Goal: Transaction & Acquisition: Purchase product/service

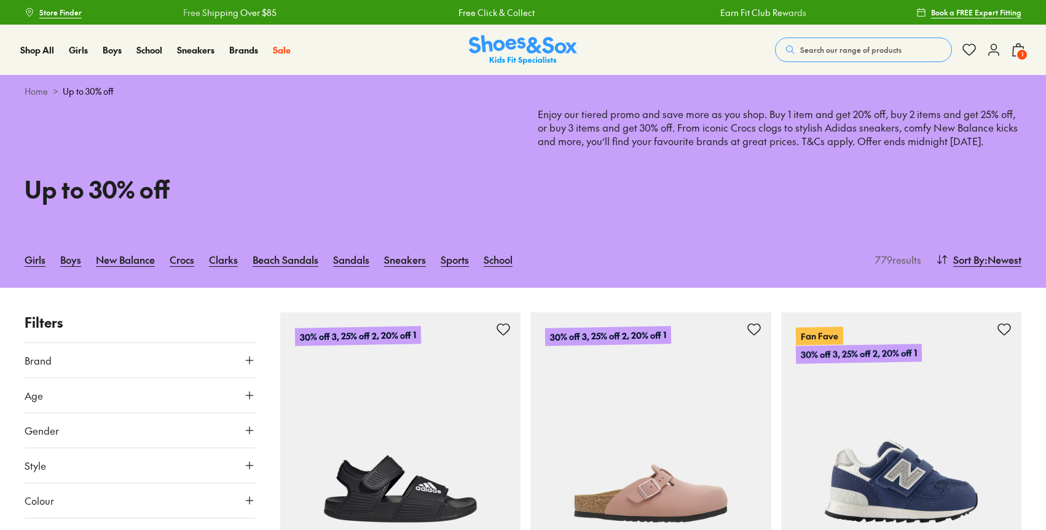
click at [818, 64] on div "Shop All Shop All Shop All Up to 30% off New Arrivals Online Only Best Sellers …" at bounding box center [523, 50] width 1046 height 50
click at [836, 52] on span "Search our range of products" at bounding box center [850, 49] width 101 height 11
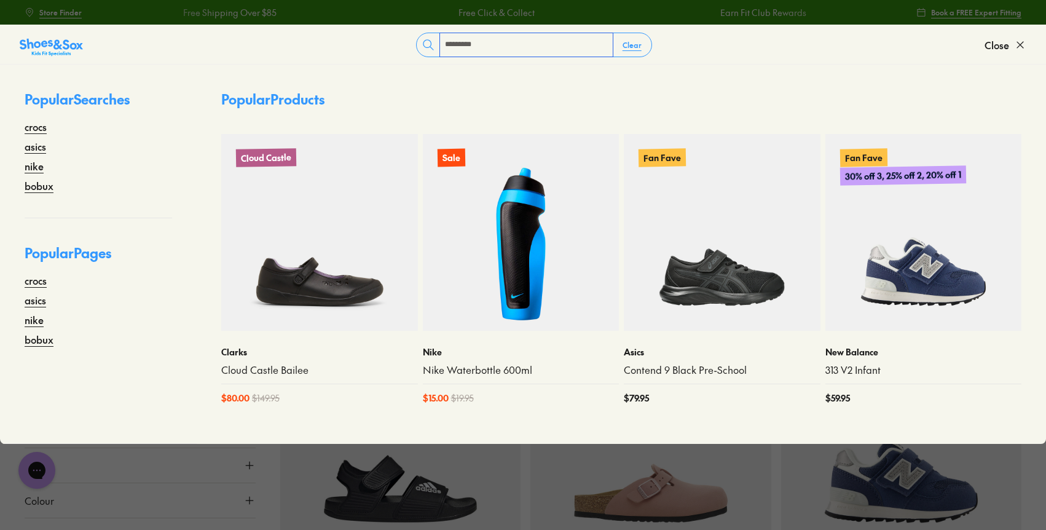
type input "*********"
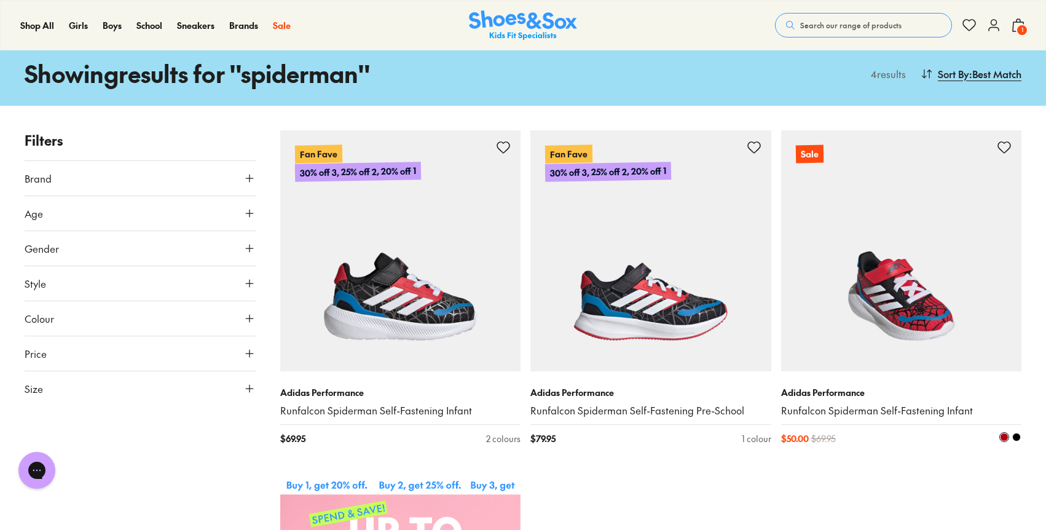
scroll to position [29, 0]
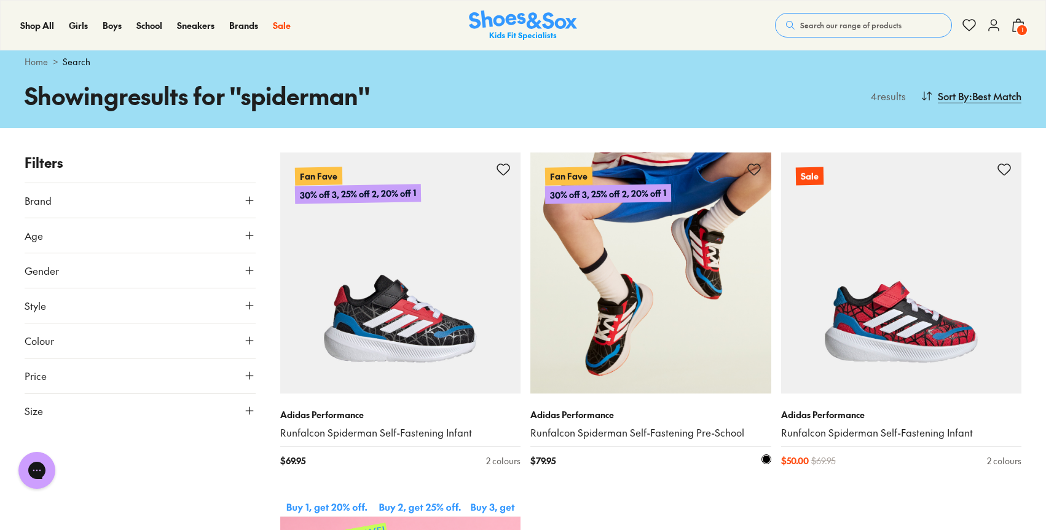
click at [624, 338] on img at bounding box center [650, 272] width 241 height 241
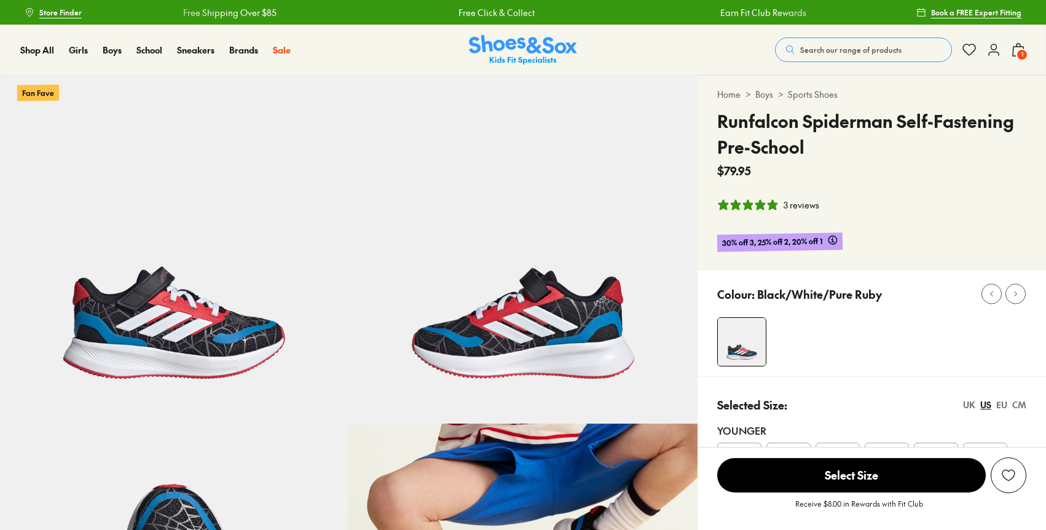
select select "*"
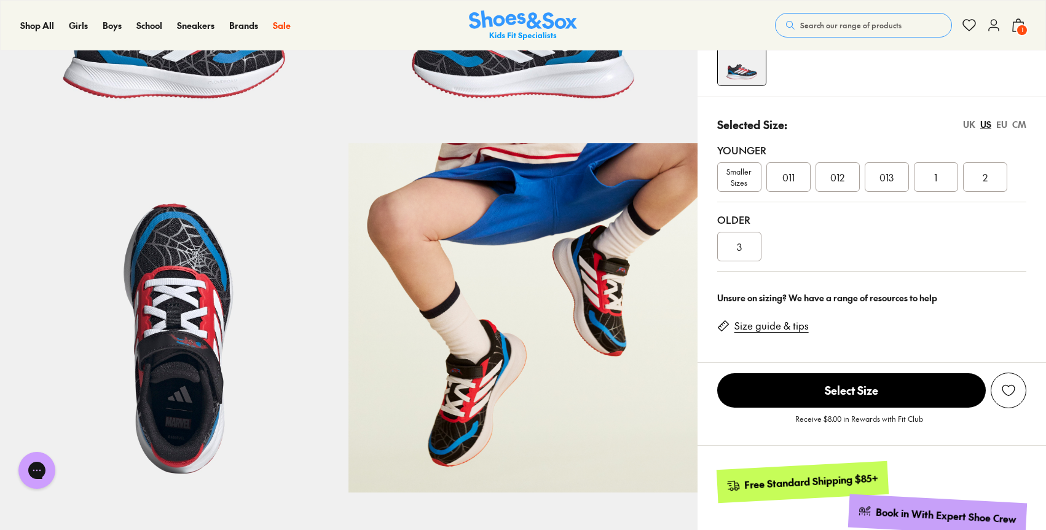
scroll to position [279, 0]
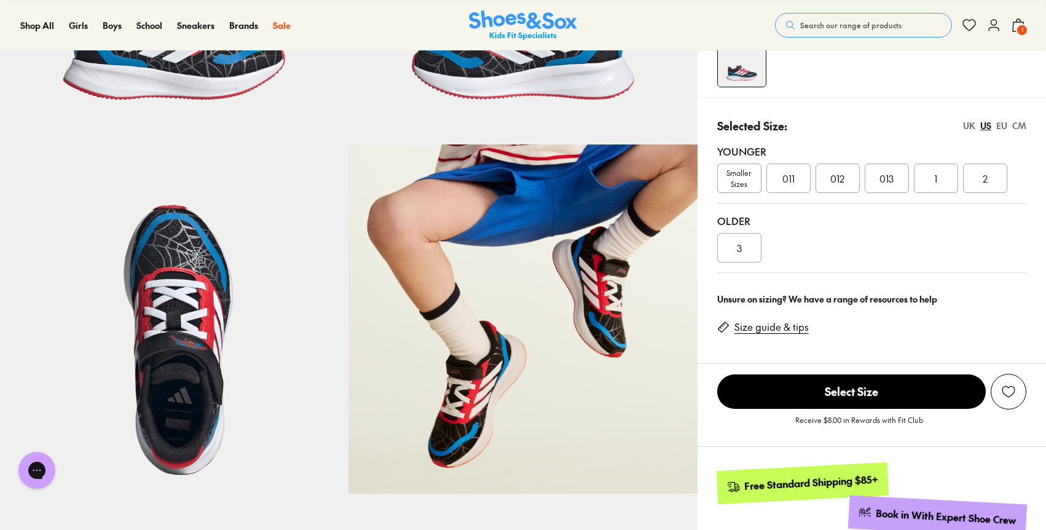
click at [734, 183] on span "Smaller Sizes" at bounding box center [739, 178] width 43 height 22
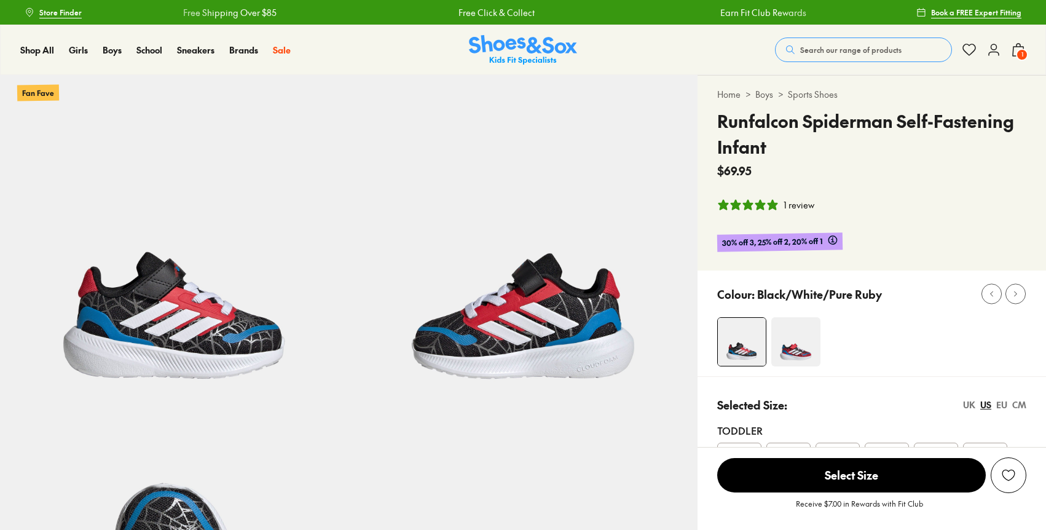
select select "*"
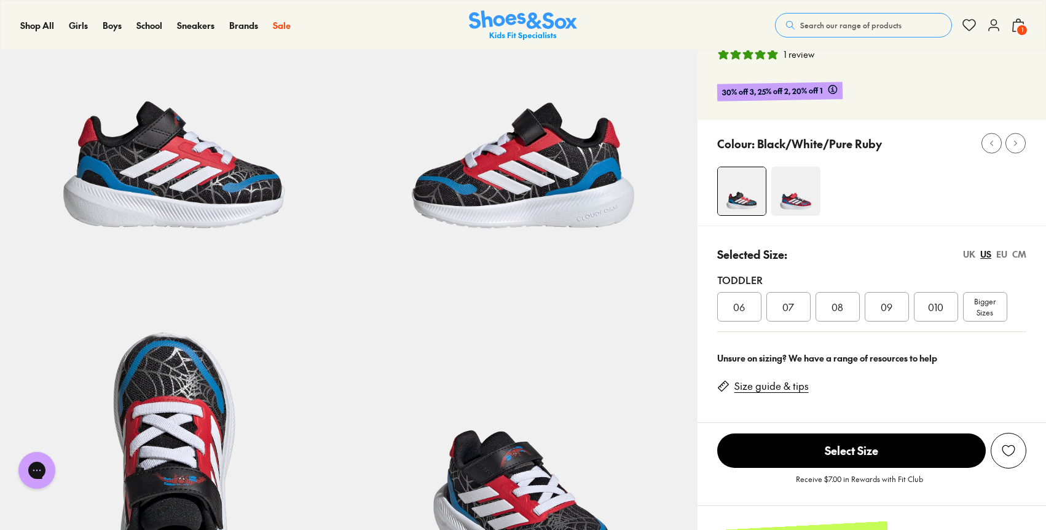
click at [786, 187] on img at bounding box center [795, 190] width 49 height 49
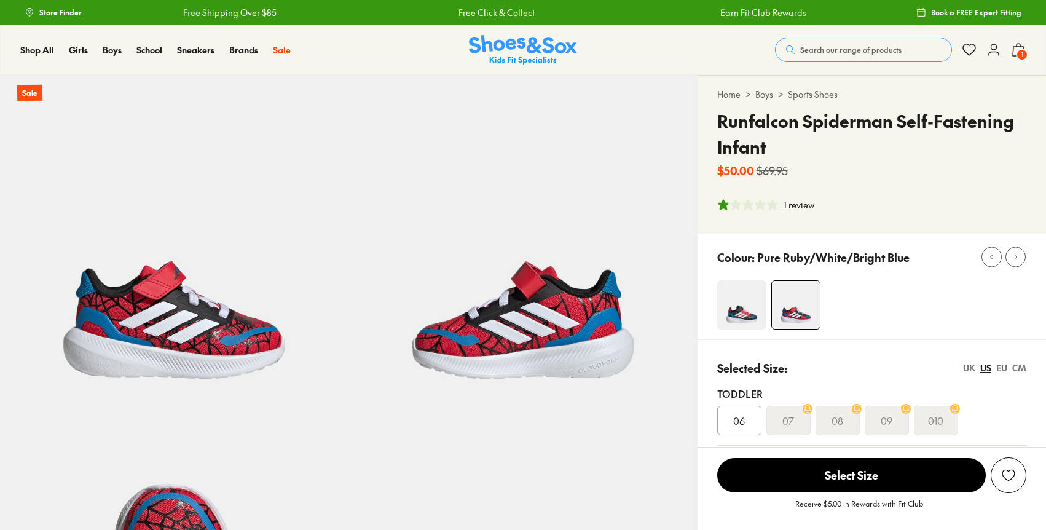
select select "*"
click at [749, 302] on img at bounding box center [741, 304] width 49 height 49
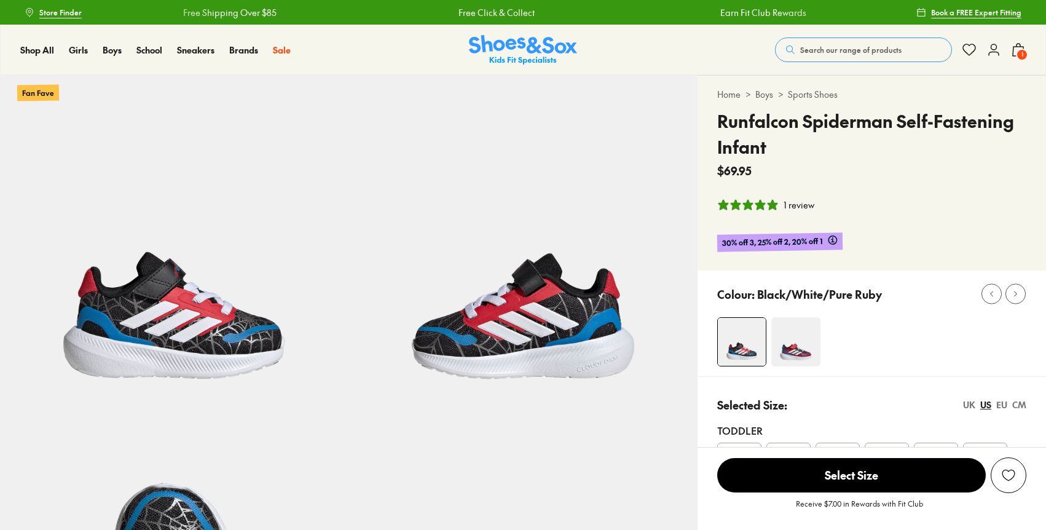
select select "*"
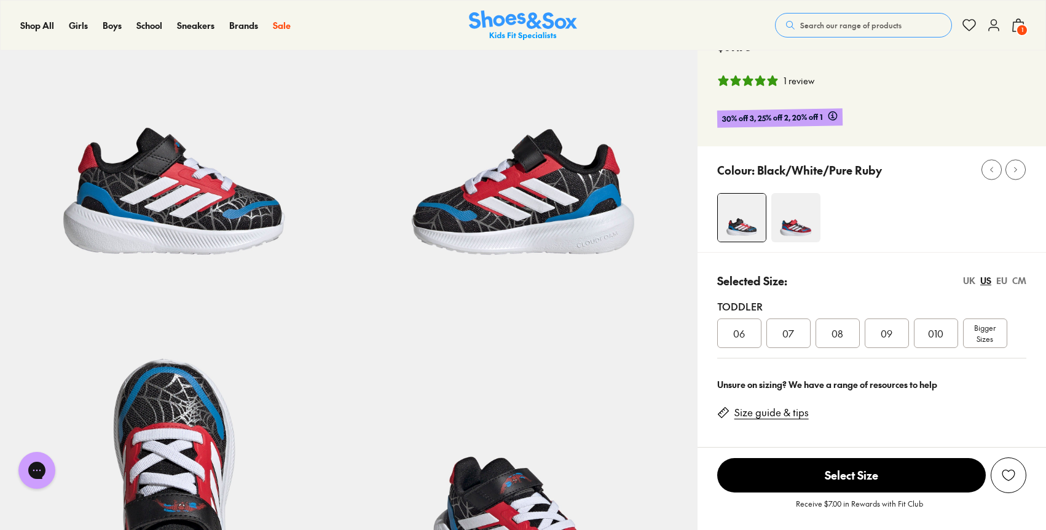
click at [1001, 277] on div "EU" at bounding box center [1001, 280] width 11 height 13
click at [986, 281] on div "US" at bounding box center [985, 280] width 11 height 13
click at [1000, 284] on div "EU" at bounding box center [1001, 280] width 11 height 13
click at [842, 345] on div "25" at bounding box center [837, 332] width 44 height 29
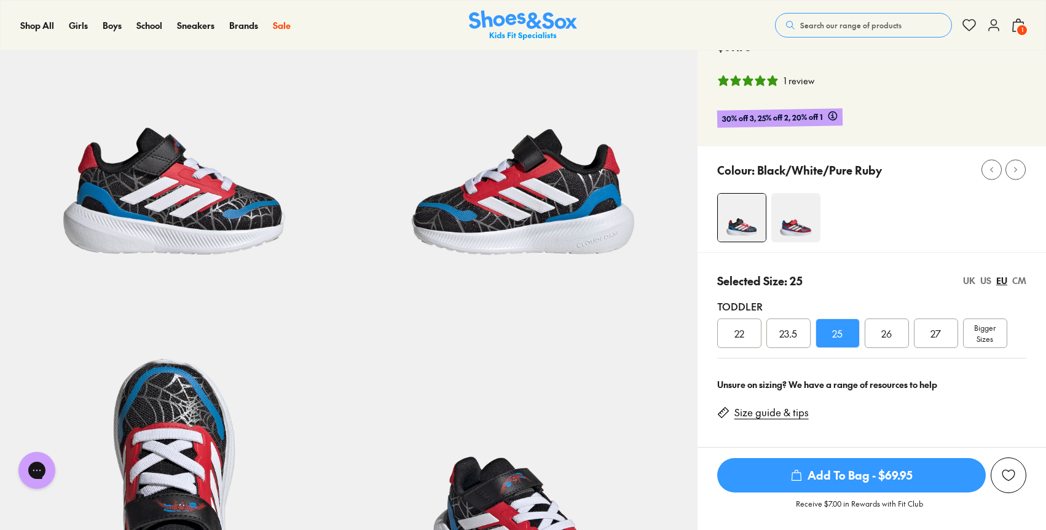
click at [783, 343] on div "23.5" at bounding box center [788, 332] width 44 height 29
click at [828, 334] on div "25" at bounding box center [837, 332] width 44 height 29
click at [985, 280] on div "US" at bounding box center [985, 280] width 11 height 13
click at [968, 281] on div "UK" at bounding box center [969, 280] width 12 height 13
click at [786, 234] on img at bounding box center [795, 217] width 49 height 49
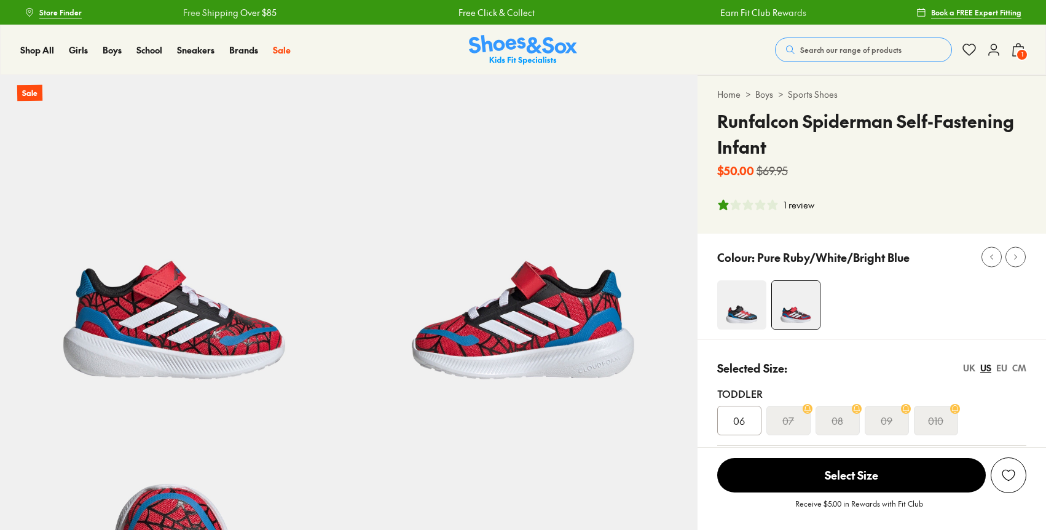
select select "*"
click at [743, 298] on img at bounding box center [741, 304] width 49 height 49
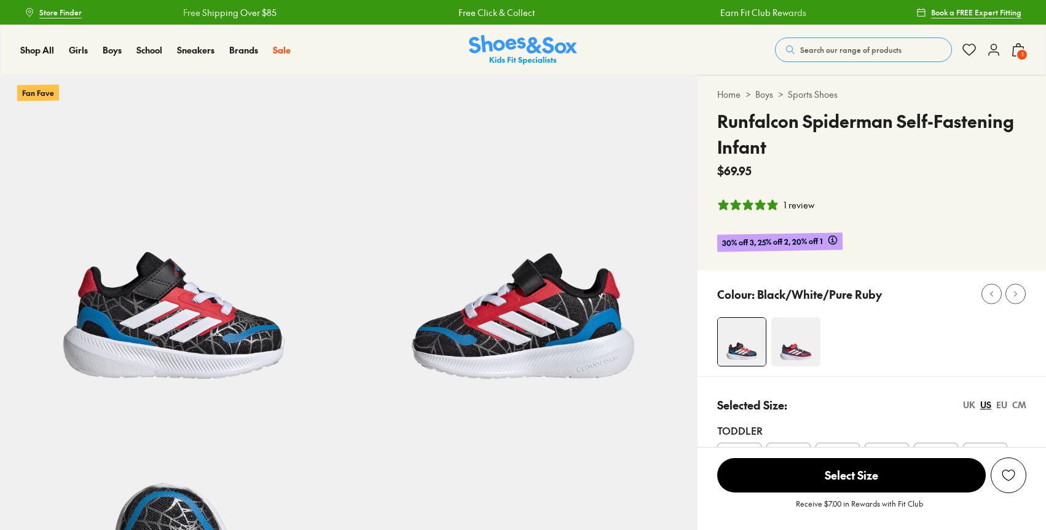
select select "*"
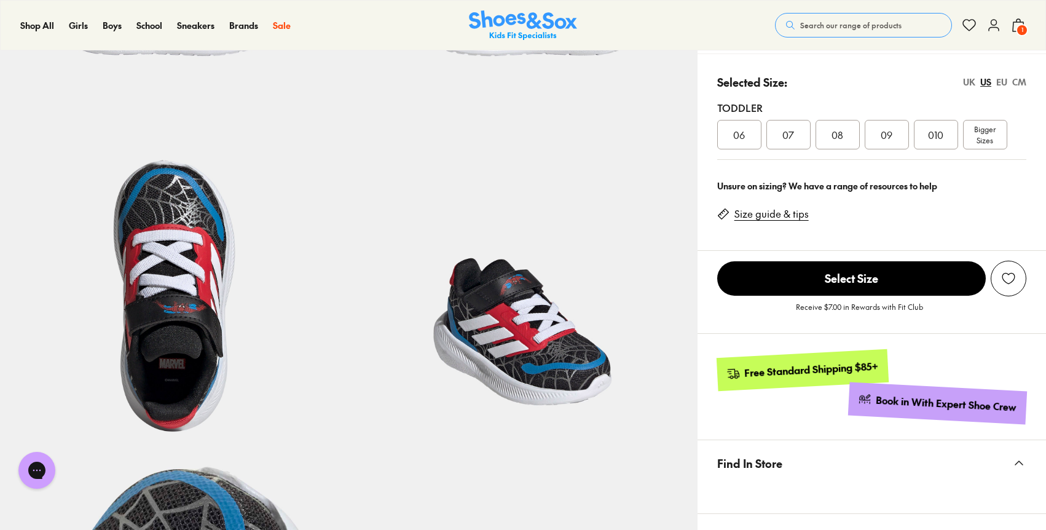
scroll to position [283, 0]
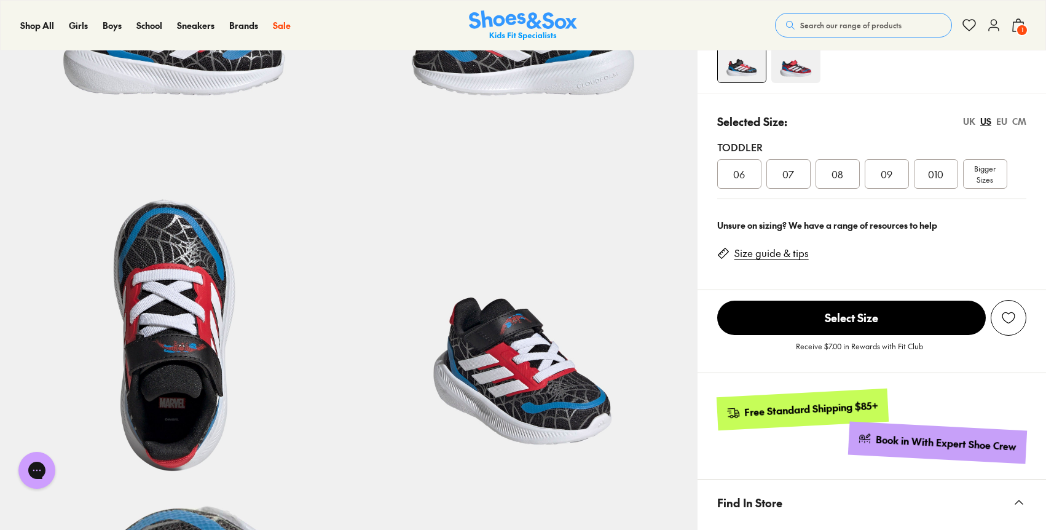
click at [1001, 123] on div "EU" at bounding box center [1001, 121] width 11 height 13
click at [834, 176] on span "25" at bounding box center [837, 173] width 10 height 15
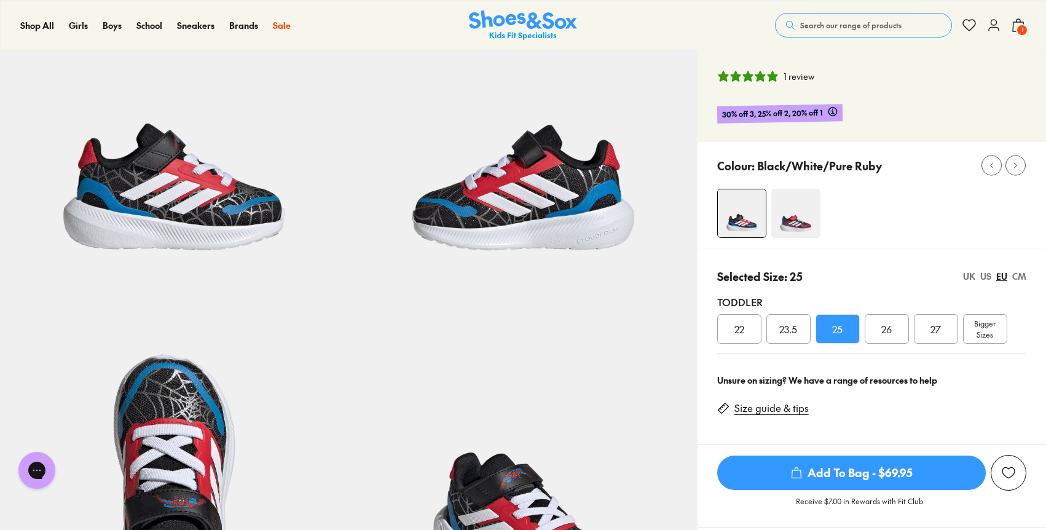
scroll to position [148, 0]
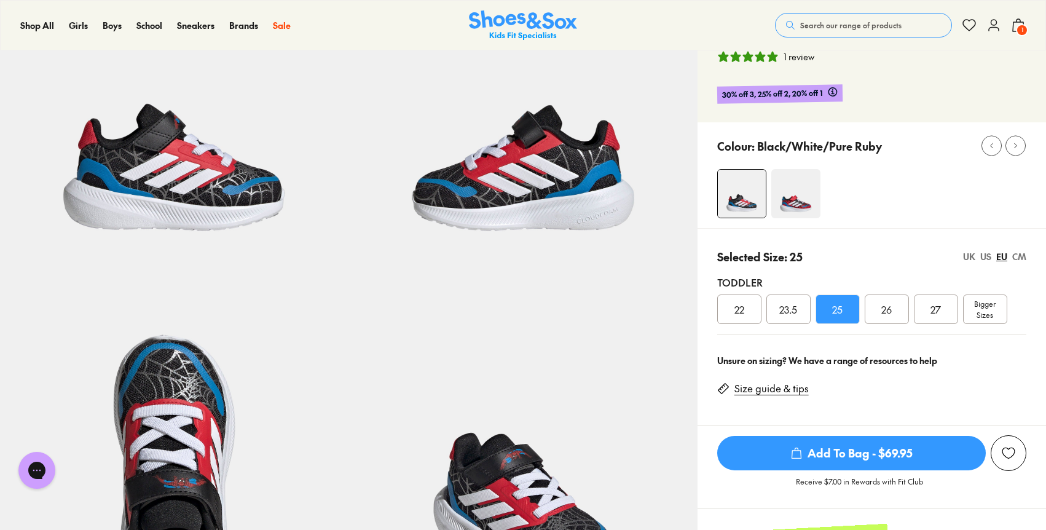
click at [789, 314] on span "23.5" at bounding box center [788, 309] width 18 height 15
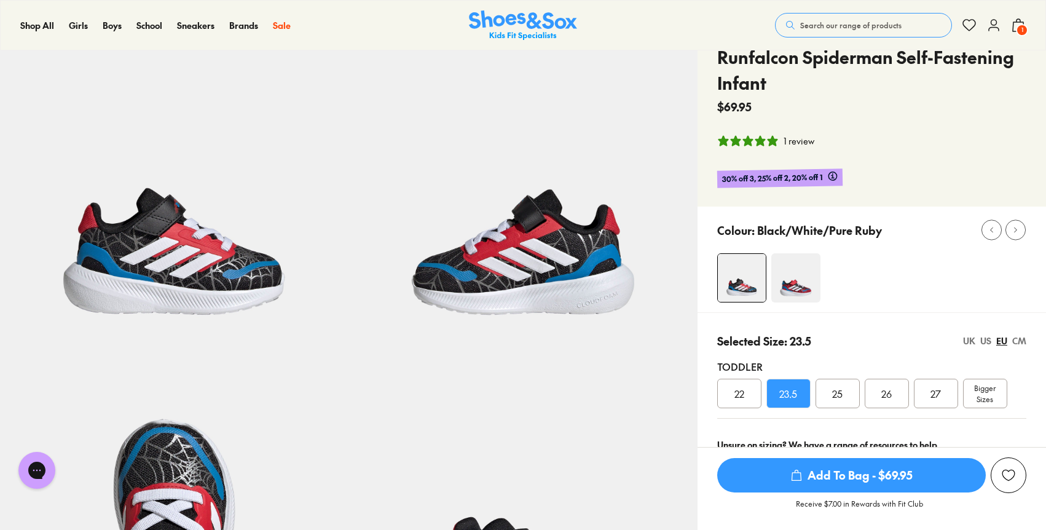
scroll to position [55, 0]
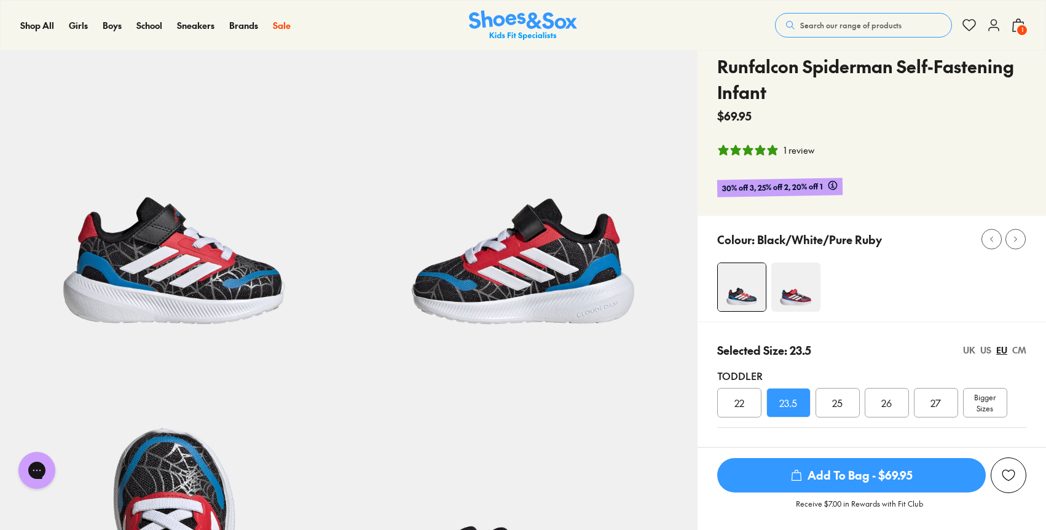
click at [742, 410] on div "22" at bounding box center [739, 402] width 44 height 29
click at [848, 404] on div "25" at bounding box center [837, 402] width 44 height 29
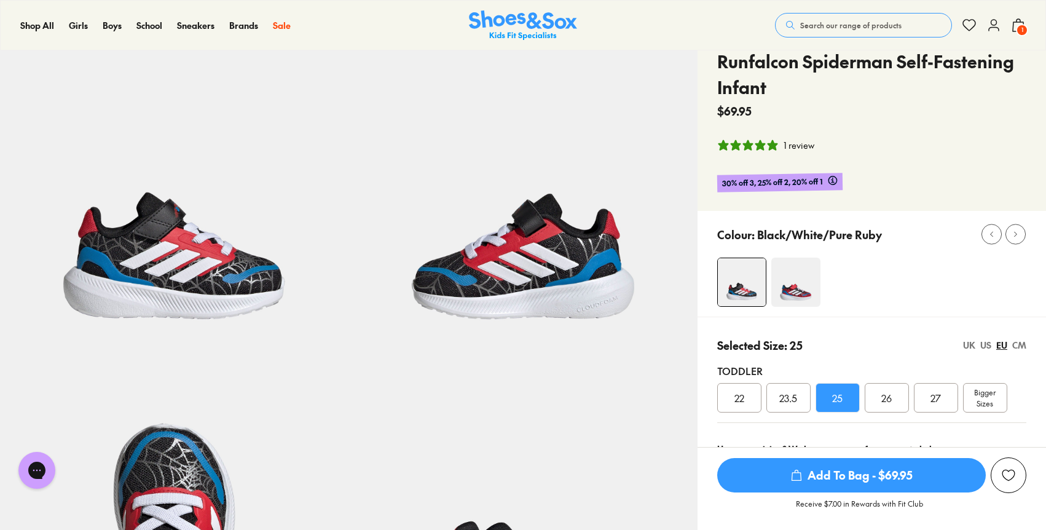
click at [859, 466] on span "Add To Bag - $69.95" at bounding box center [851, 475] width 268 height 34
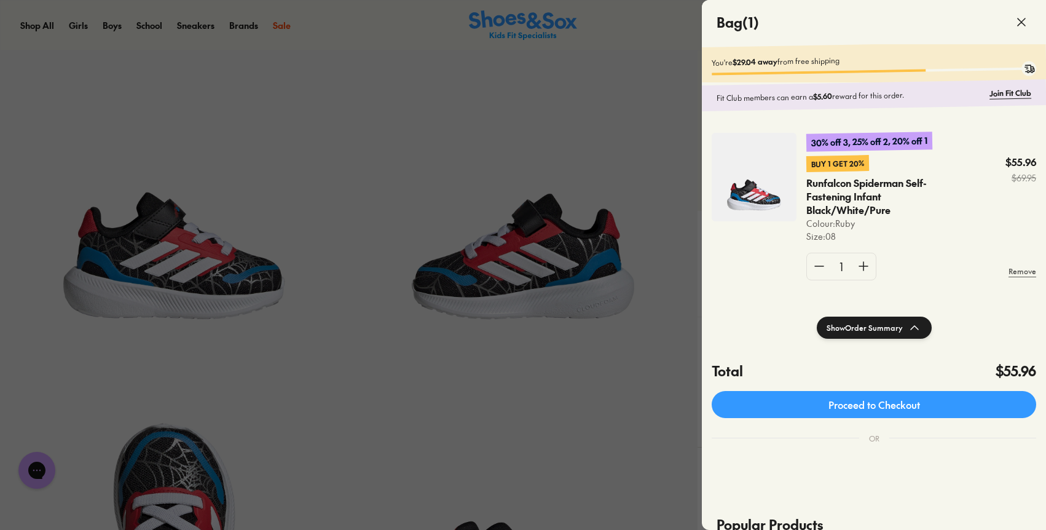
scroll to position [0, 0]
click at [652, 29] on div at bounding box center [523, 265] width 1046 height 530
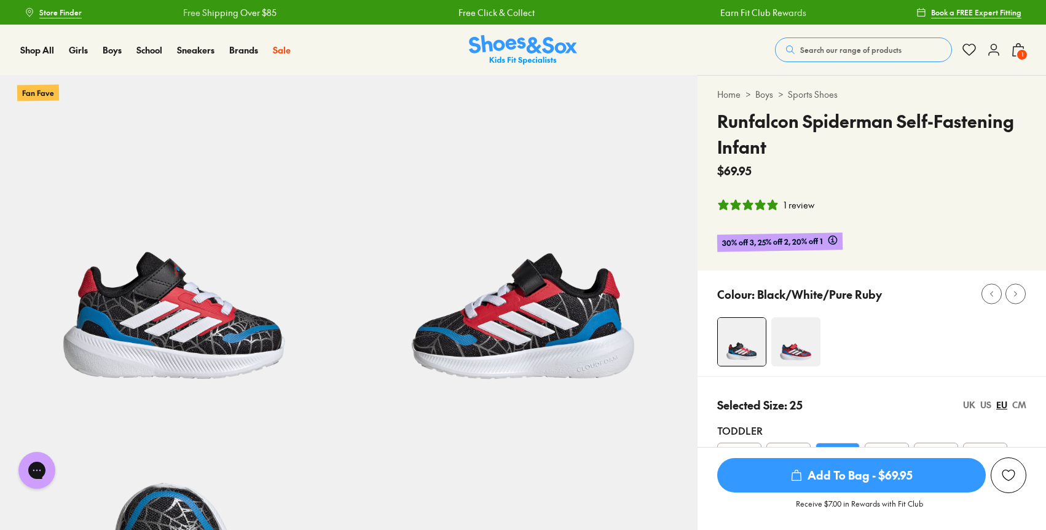
click at [830, 55] on button "Search our range of products" at bounding box center [863, 49] width 177 height 25
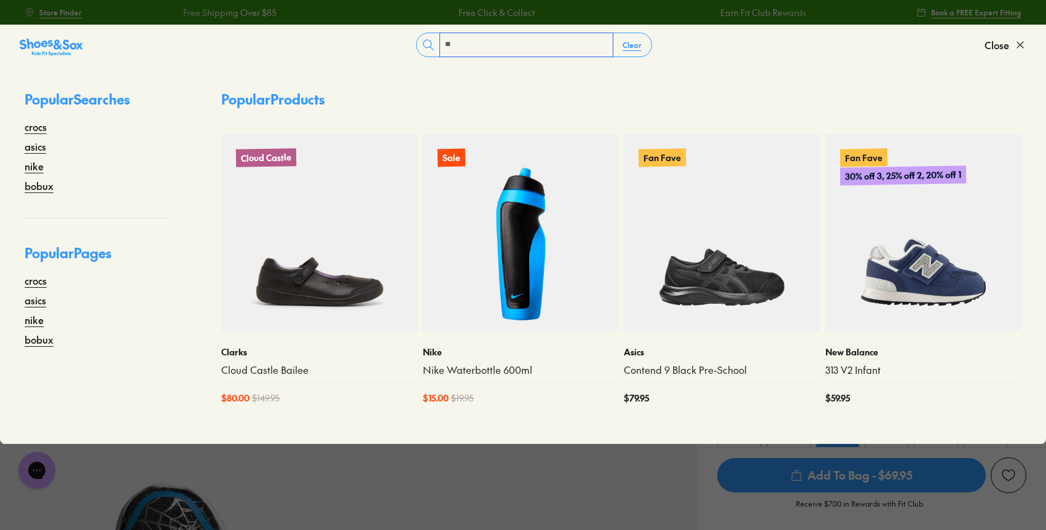
type input "*"
type input "******"
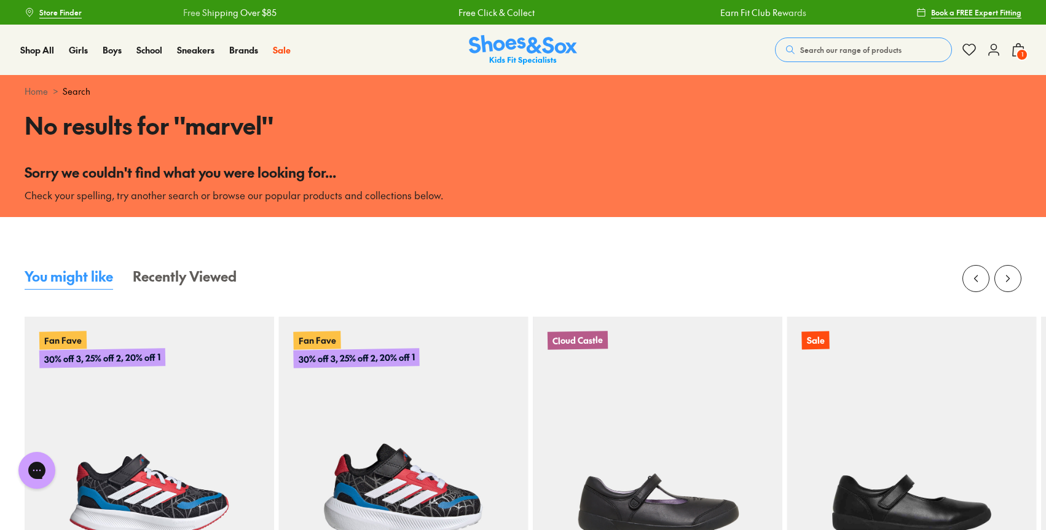
click at [848, 46] on span "Search our range of products" at bounding box center [850, 49] width 101 height 11
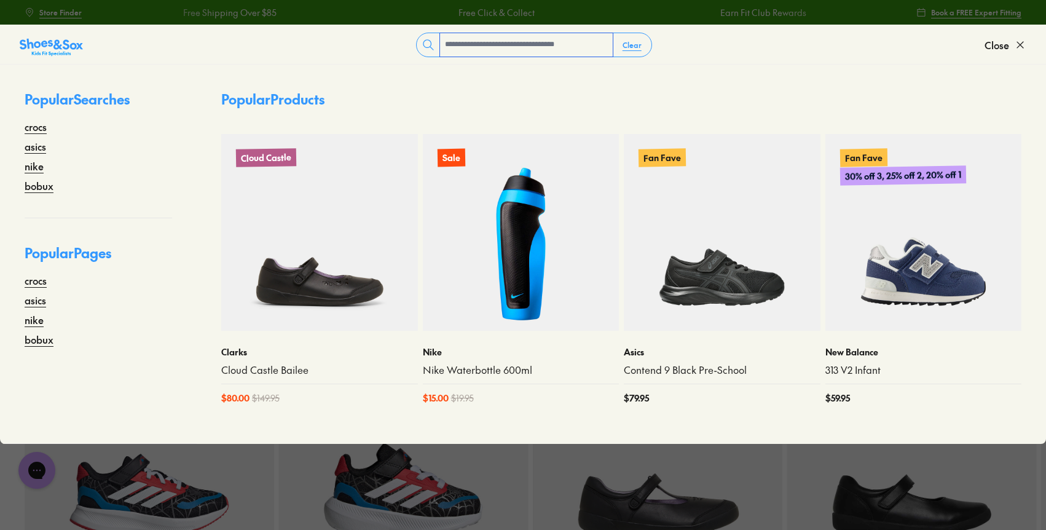
type input "*"
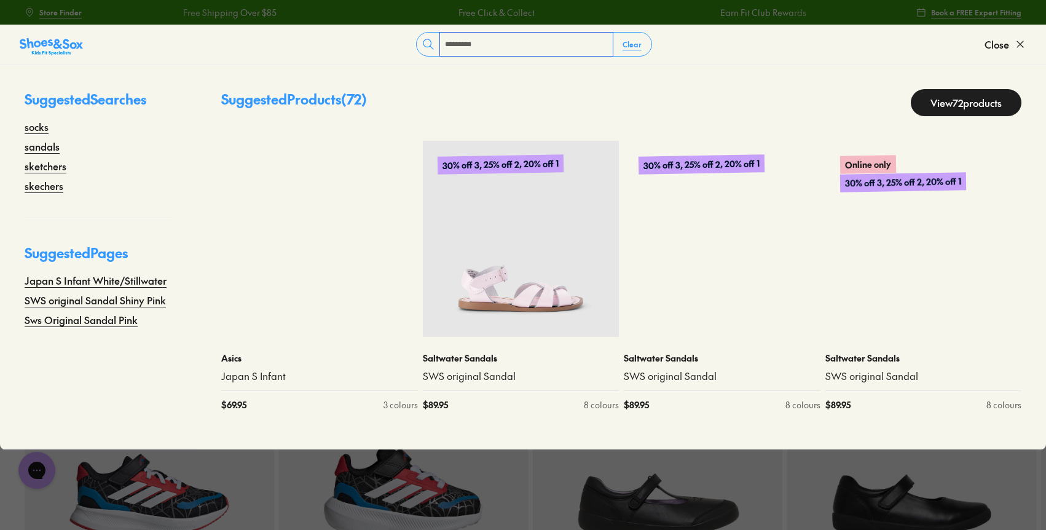
type input "*********"
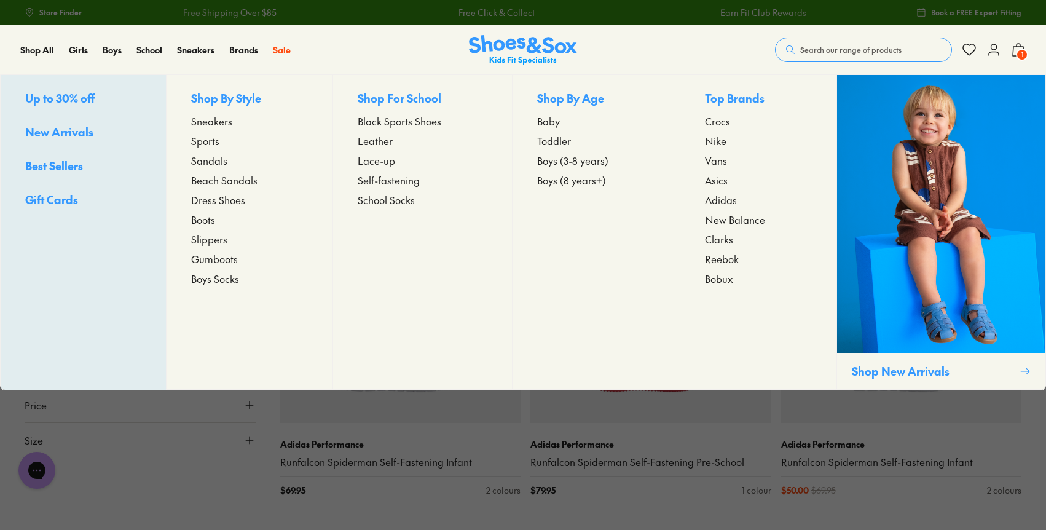
click at [208, 163] on span "Sandals" at bounding box center [209, 160] width 36 height 15
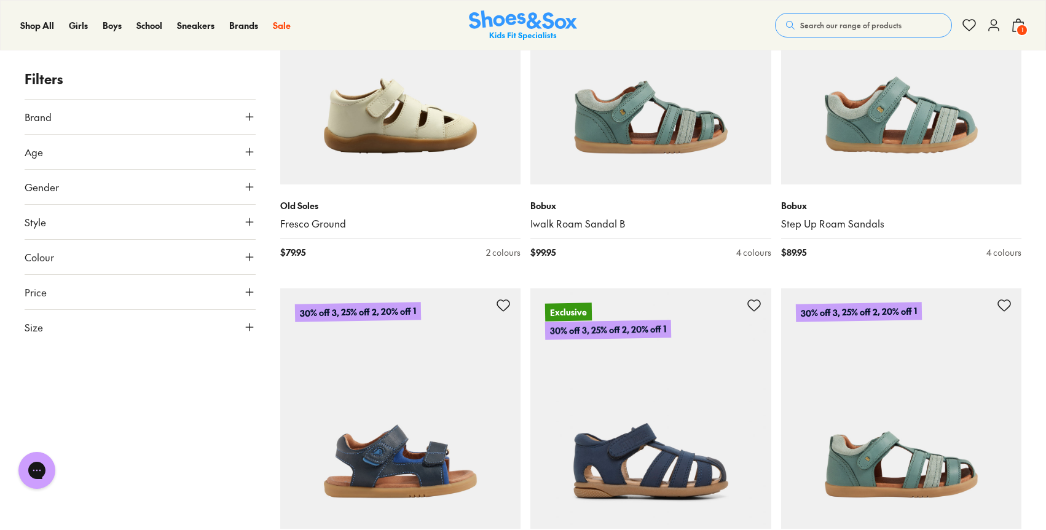
scroll to position [3075, 0]
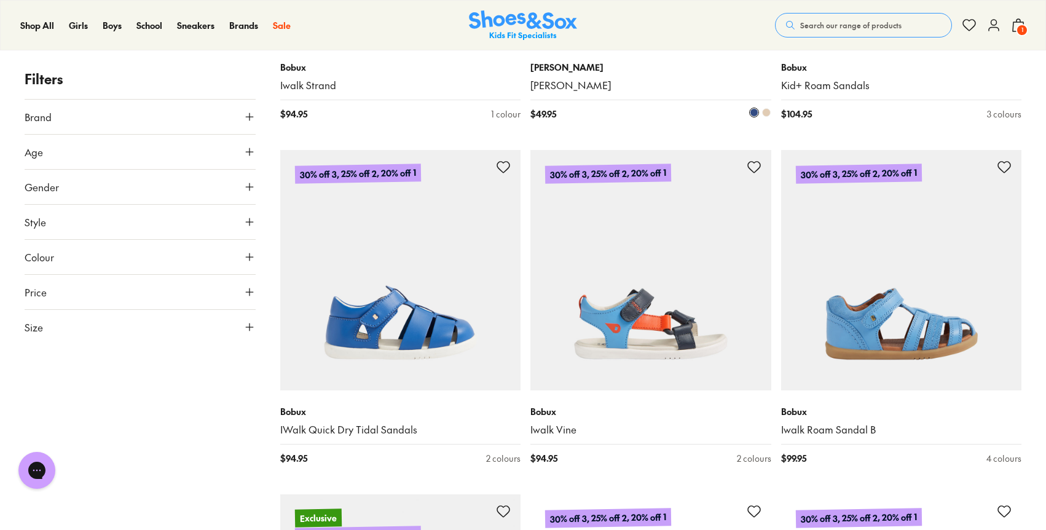
scroll to position [3555, 0]
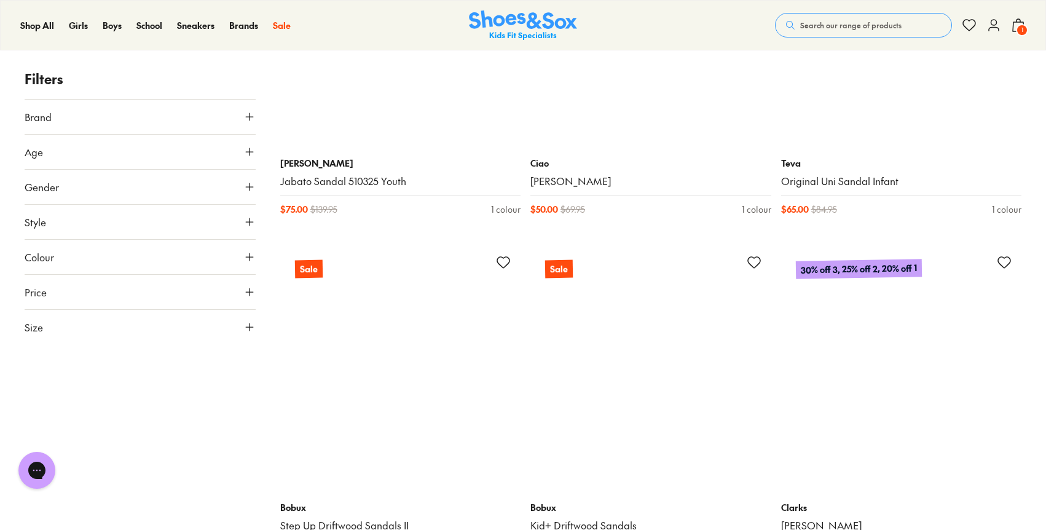
scroll to position [10644, 0]
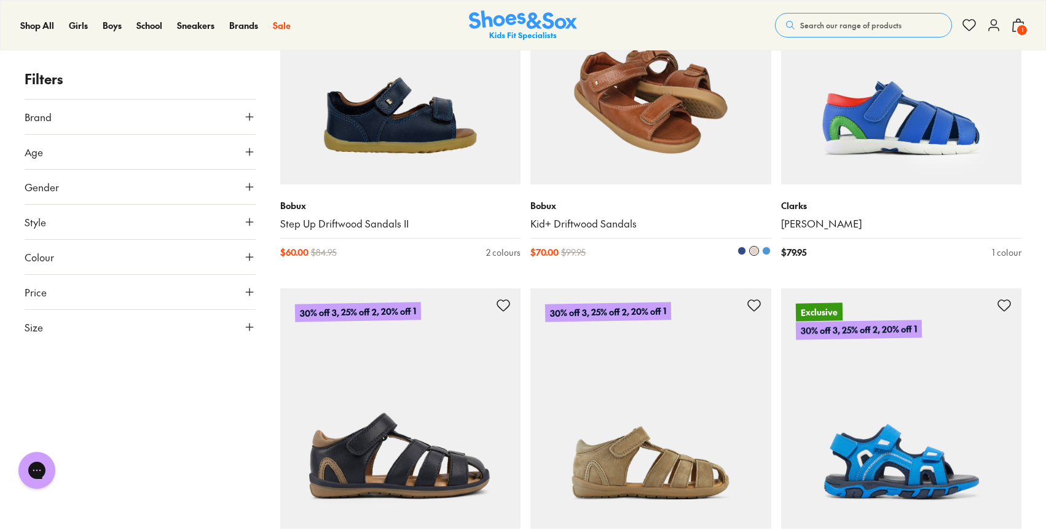
type input "***"
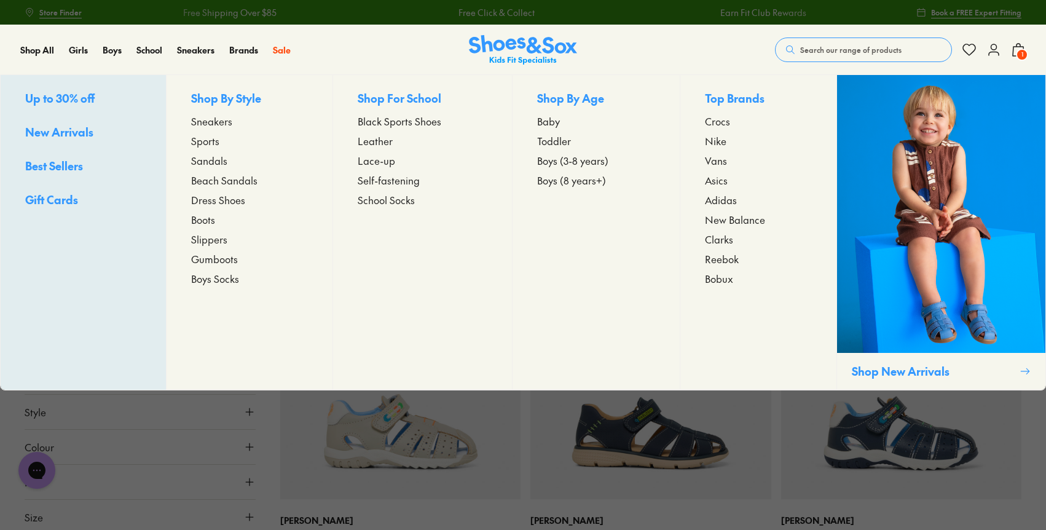
click at [230, 200] on span "Dress Shoes" at bounding box center [218, 199] width 54 height 15
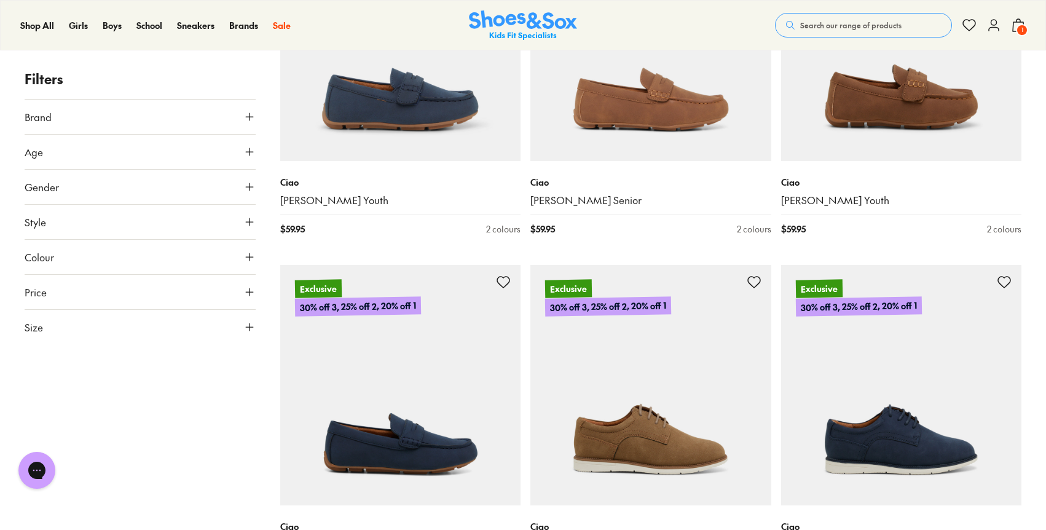
scroll to position [724, 0]
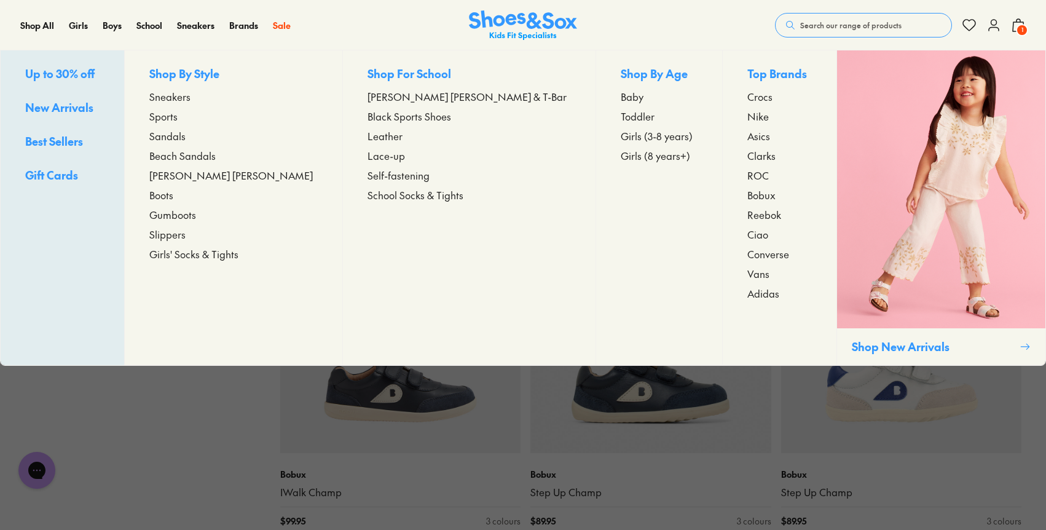
click at [186, 133] on span "Sandals" at bounding box center [167, 135] width 36 height 15
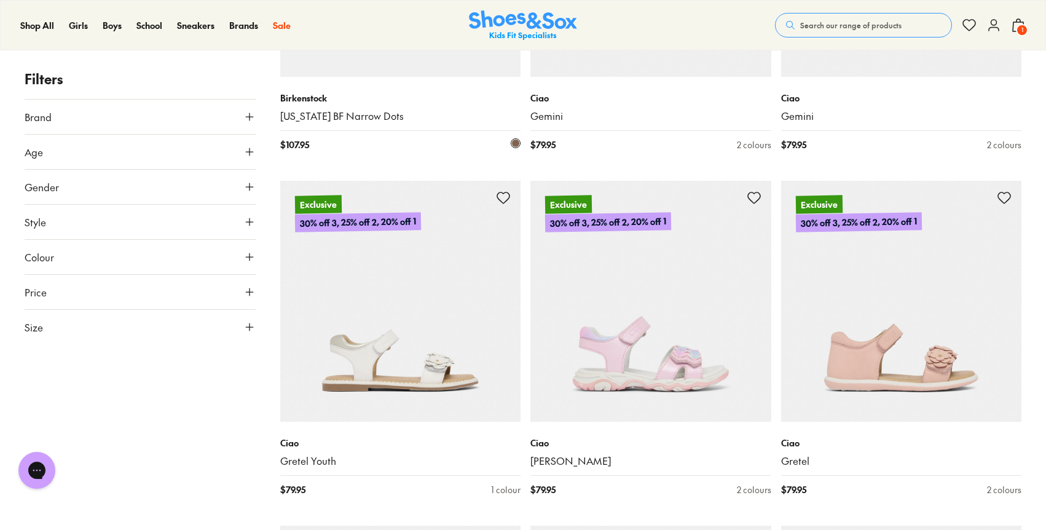
scroll to position [2155, 0]
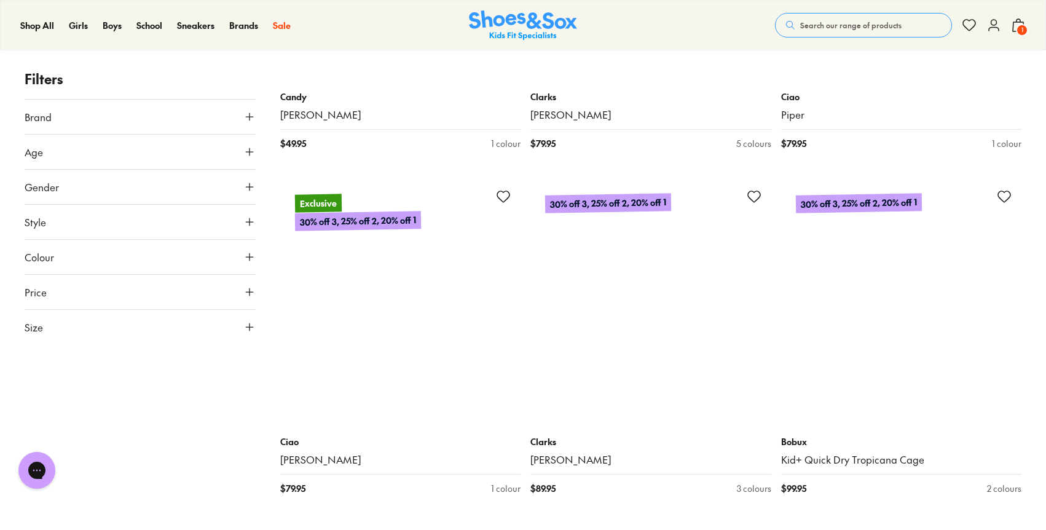
scroll to position [6967, 0]
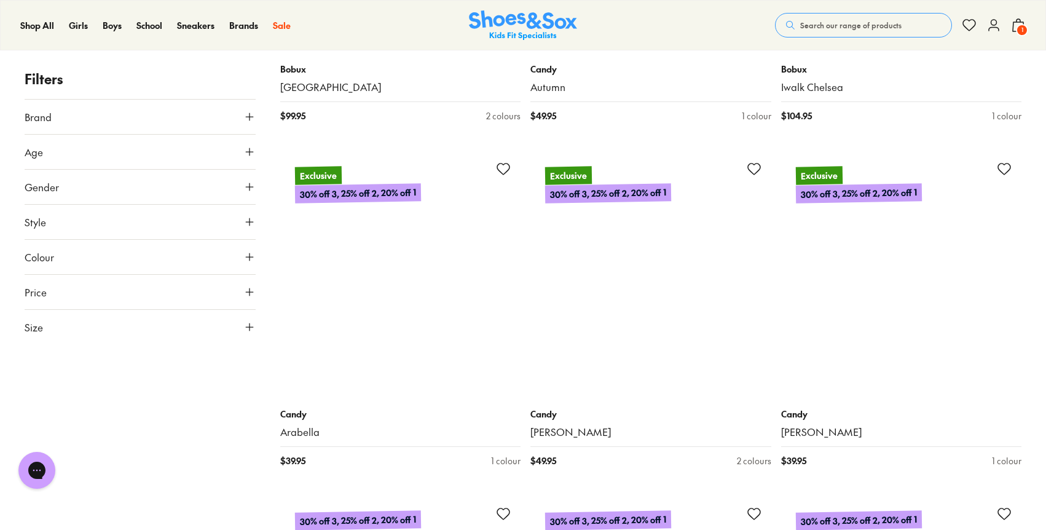
scroll to position [8812, 0]
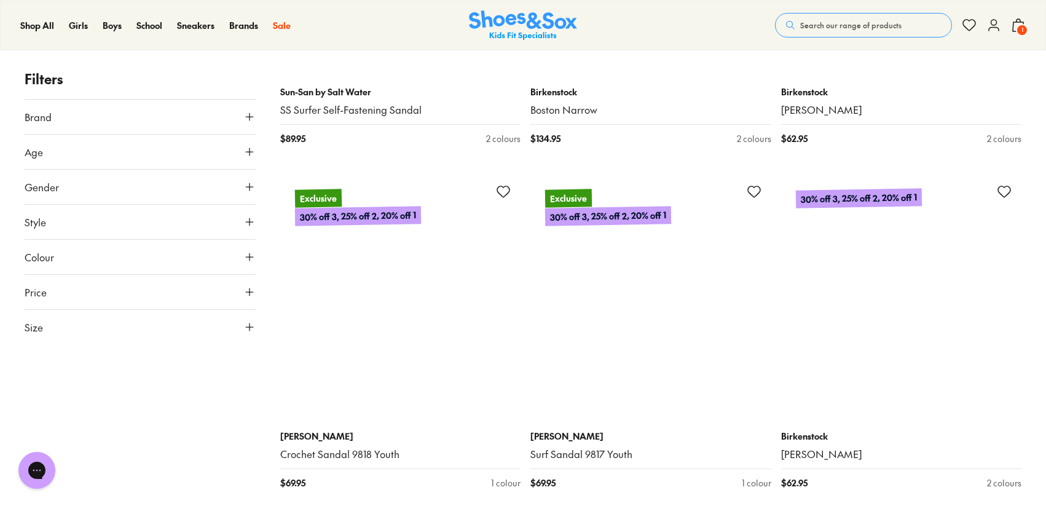
scroll to position [13203, 0]
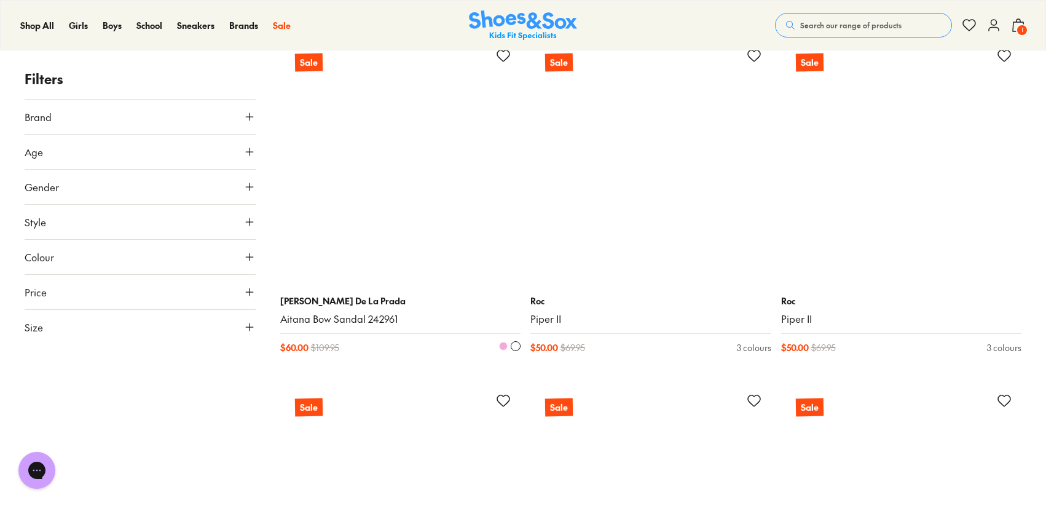
scroll to position [17410, 0]
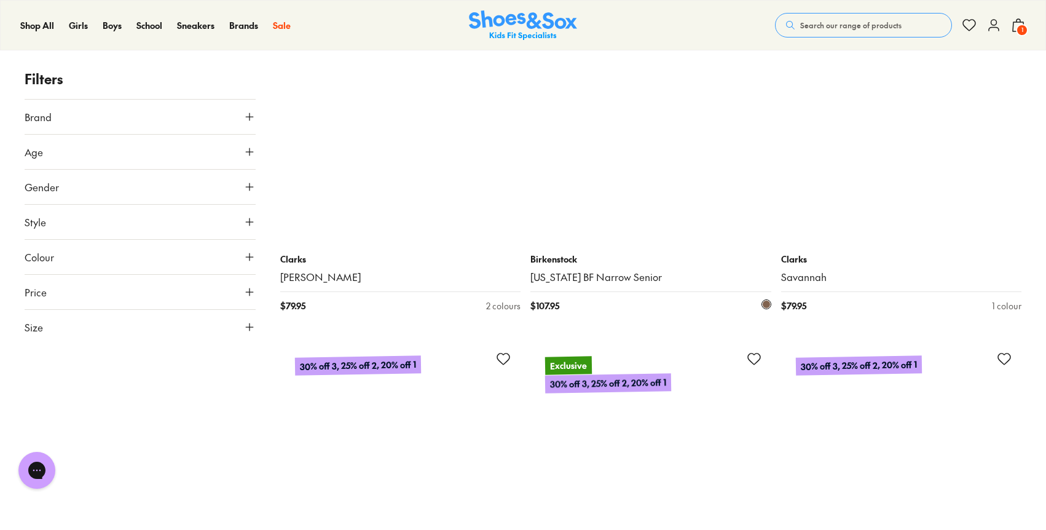
scroll to position [18854, 0]
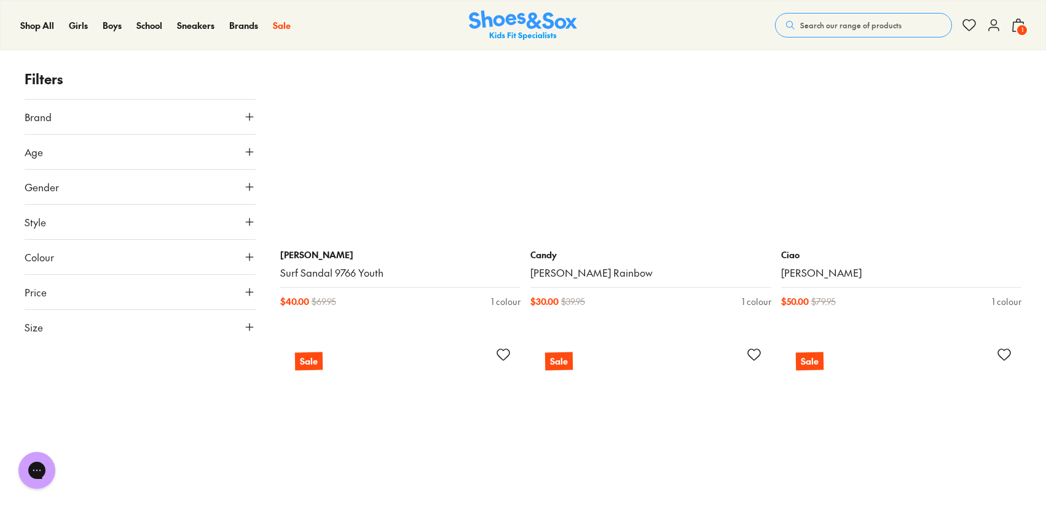
scroll to position [24751, 0]
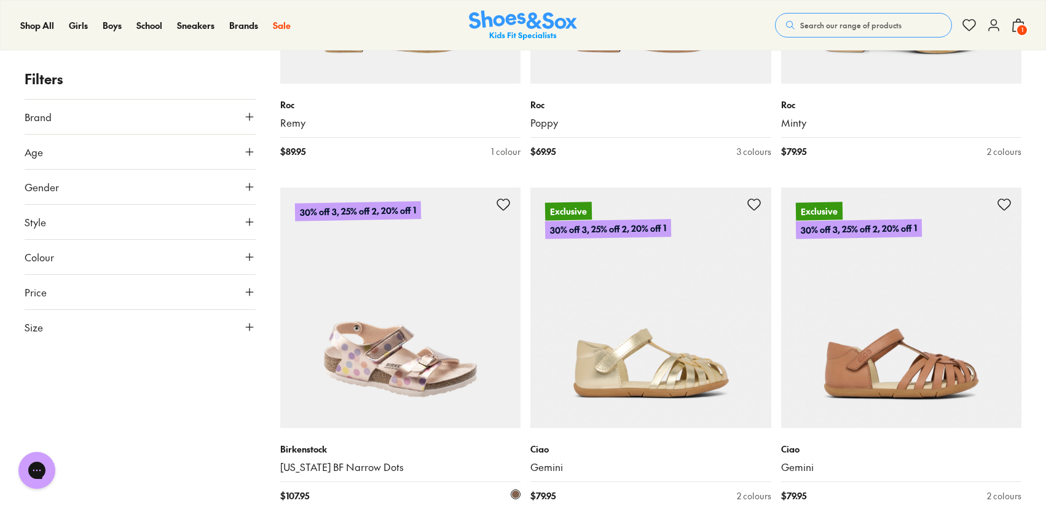
scroll to position [1807, 0]
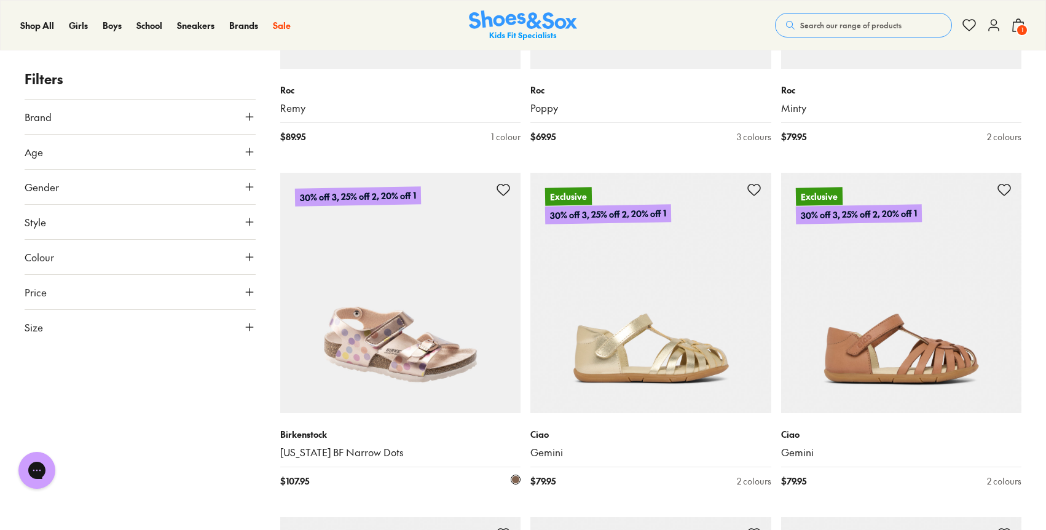
click at [361, 385] on img at bounding box center [400, 293] width 241 height 241
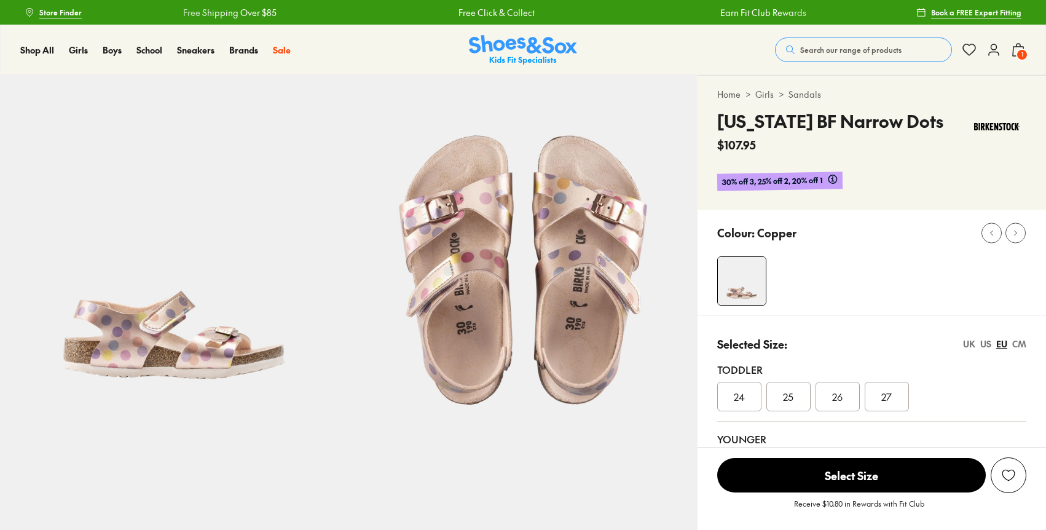
select select "*"
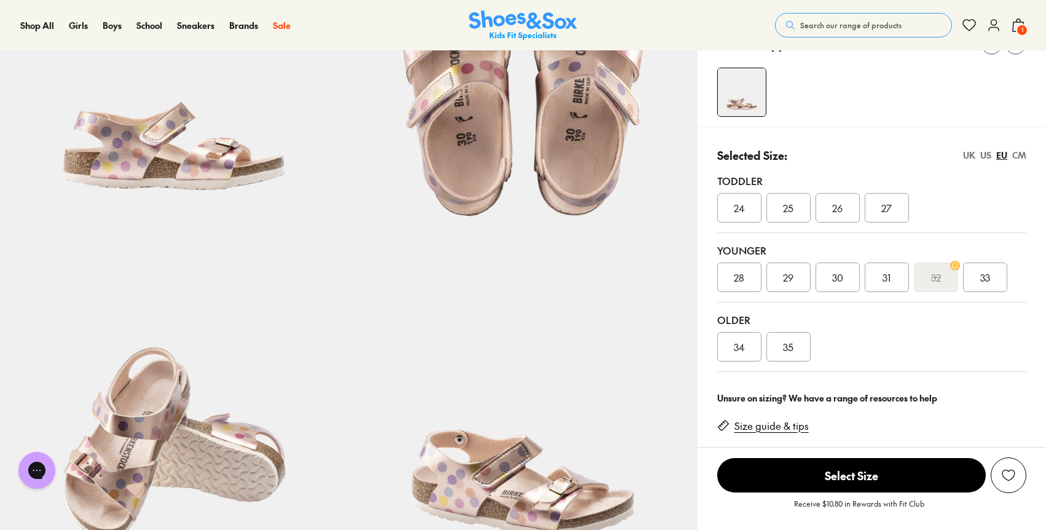
scroll to position [191, 0]
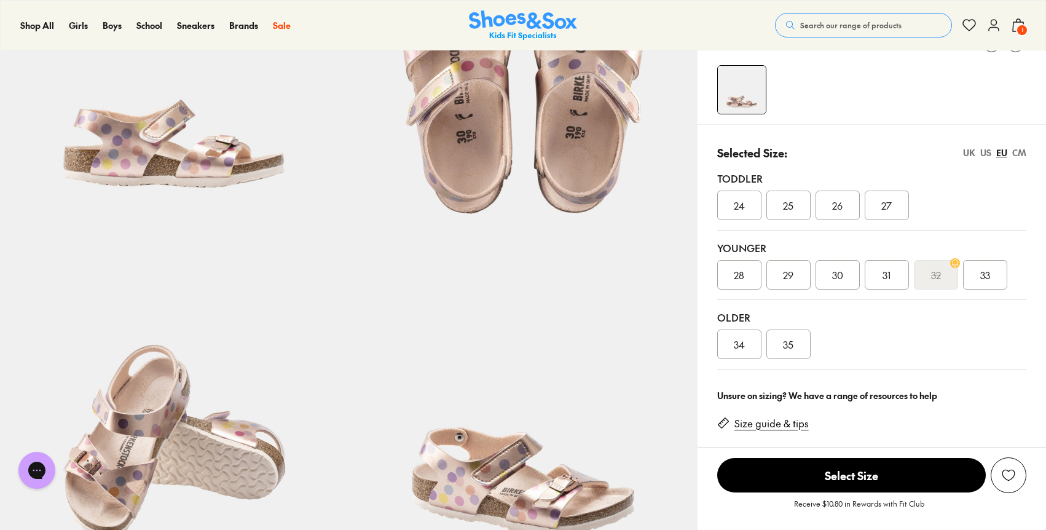
click at [743, 272] on span "28" at bounding box center [739, 274] width 10 height 15
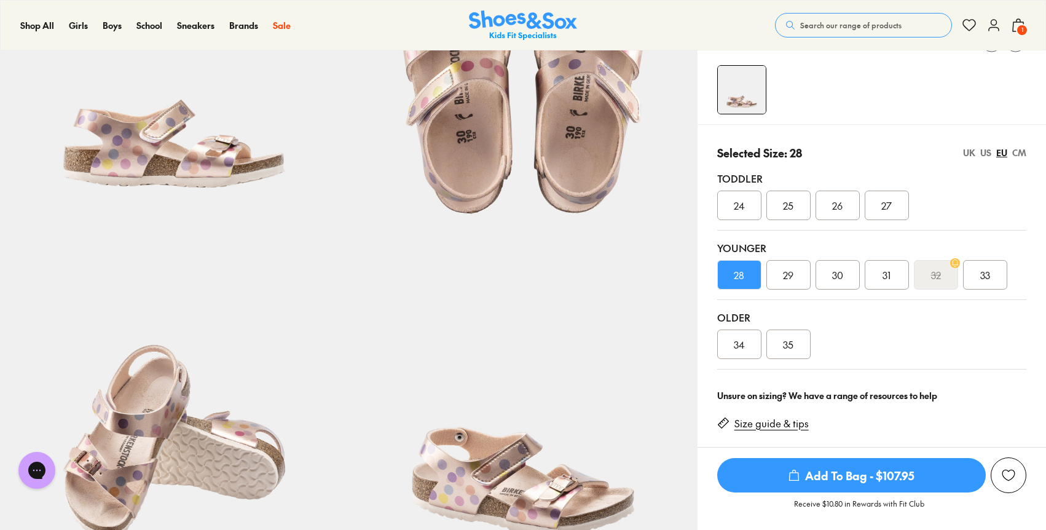
click at [982, 152] on div "US" at bounding box center [985, 152] width 11 height 13
click at [778, 270] on div "011" at bounding box center [788, 274] width 44 height 29
click at [1002, 150] on div "EU" at bounding box center [1001, 152] width 11 height 13
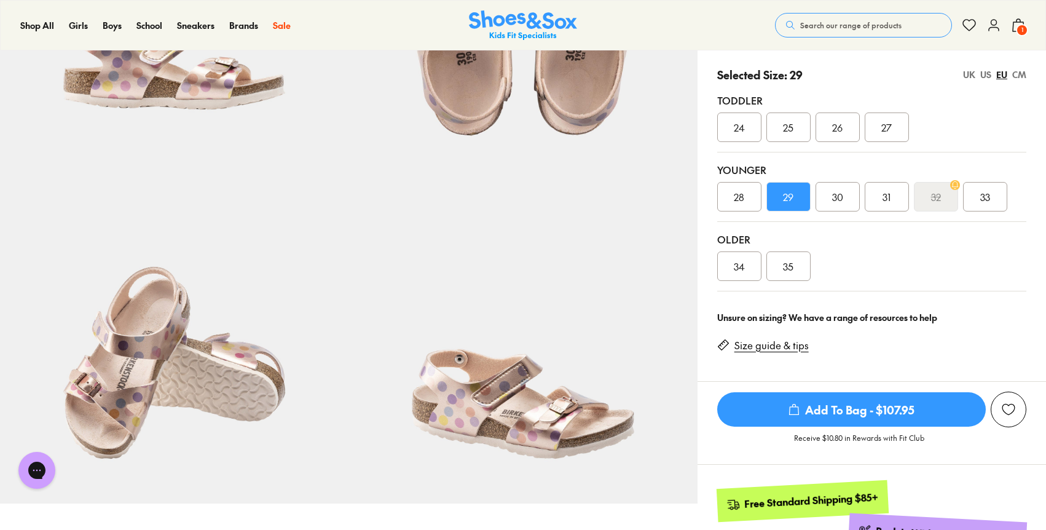
scroll to position [268, 0]
click at [850, 407] on span "Add To Bag - $107.95" at bounding box center [851, 410] width 268 height 34
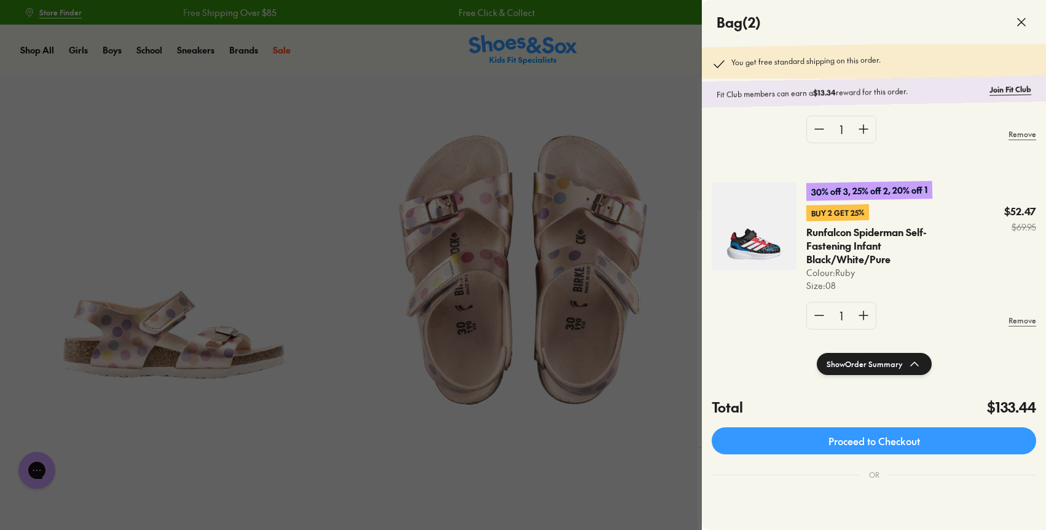
scroll to position [126, 0]
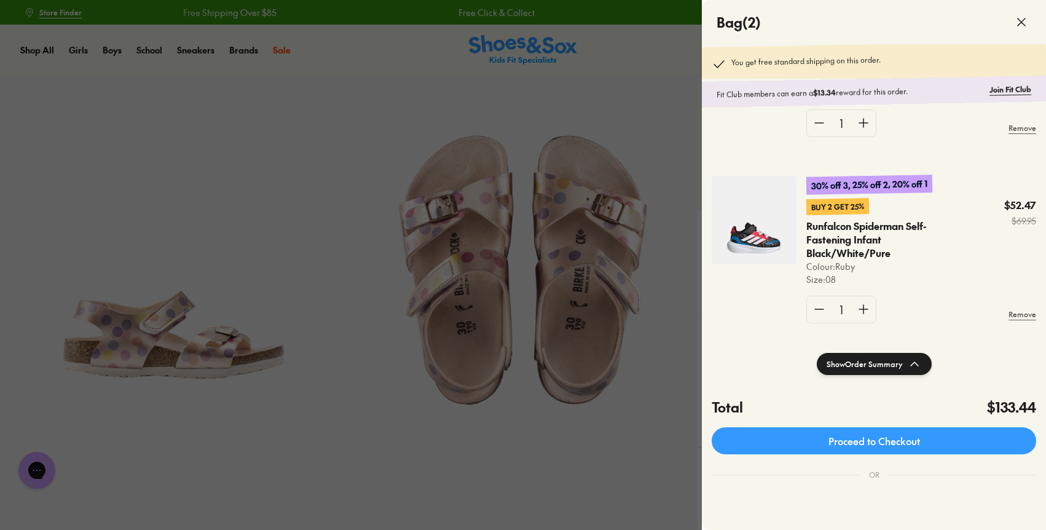
click at [572, 90] on div at bounding box center [523, 265] width 1046 height 530
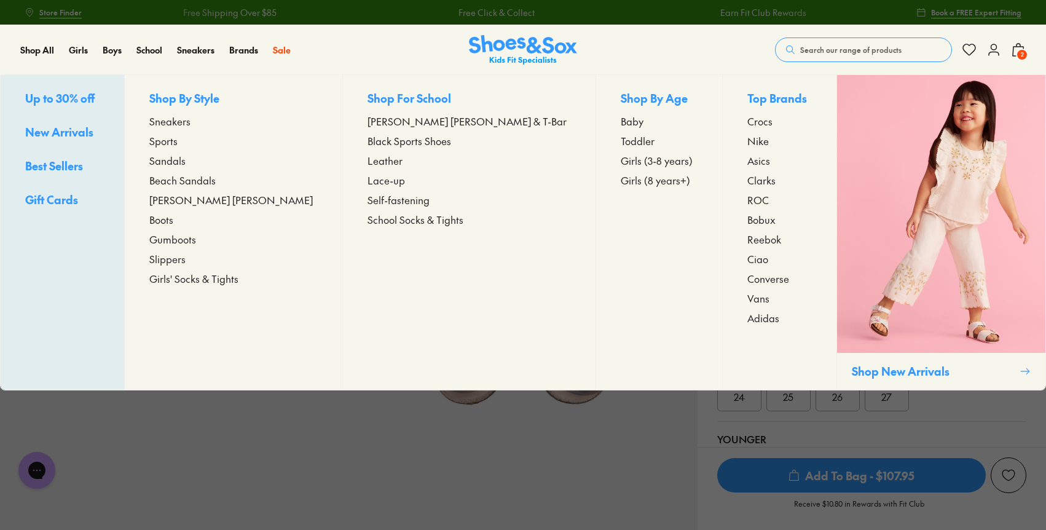
click at [214, 200] on span "[PERSON_NAME] [PERSON_NAME]" at bounding box center [230, 199] width 163 height 15
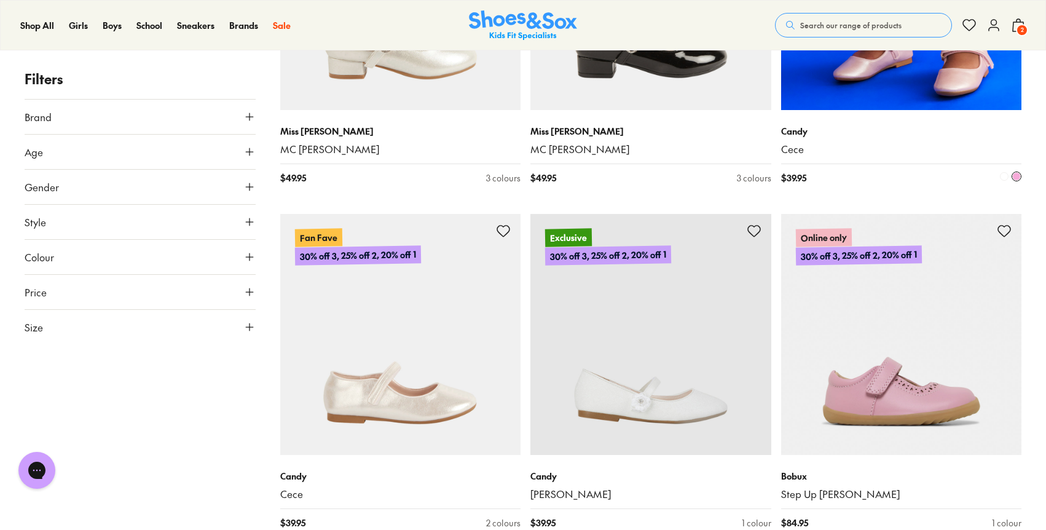
scroll to position [1793, 0]
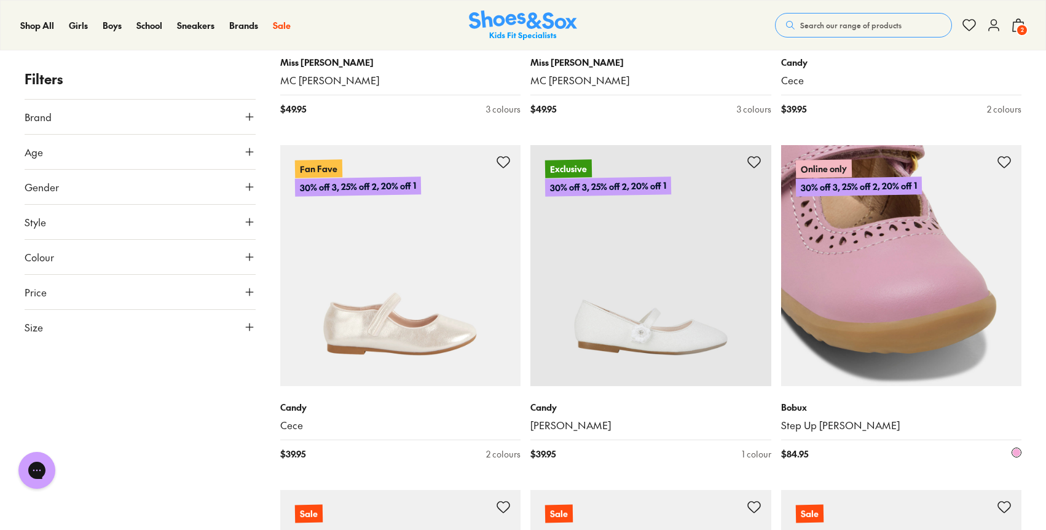
scroll to position [1858, 0]
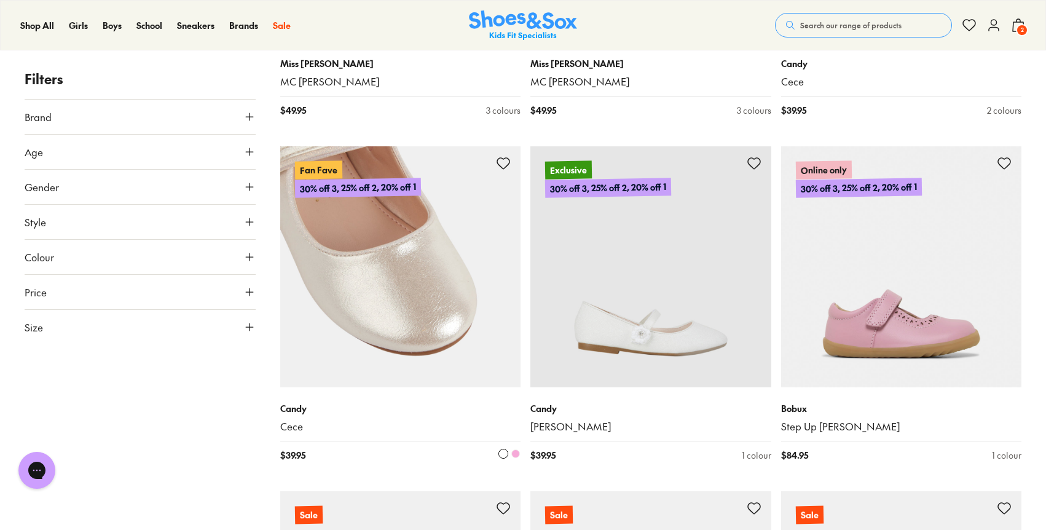
click at [449, 302] on img at bounding box center [400, 266] width 241 height 241
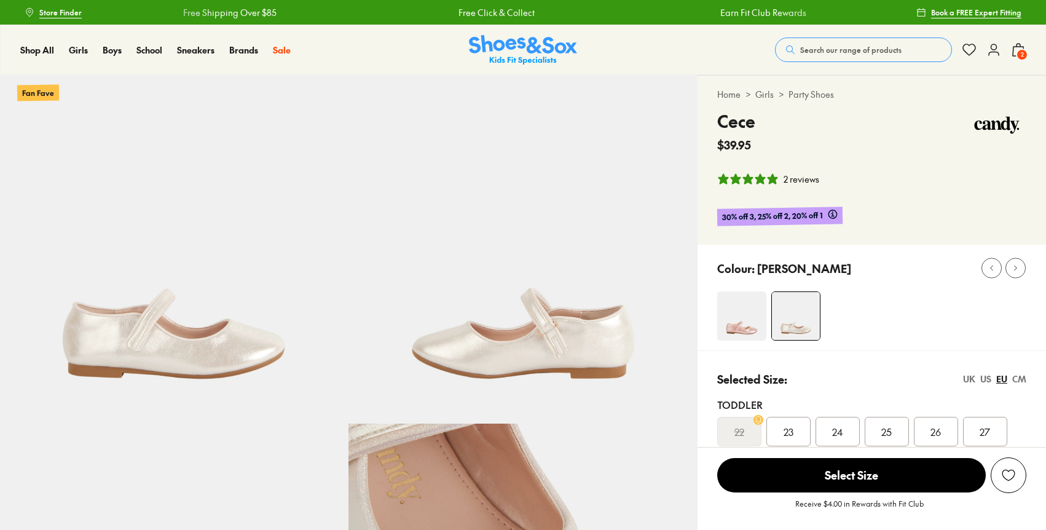
select select "*"
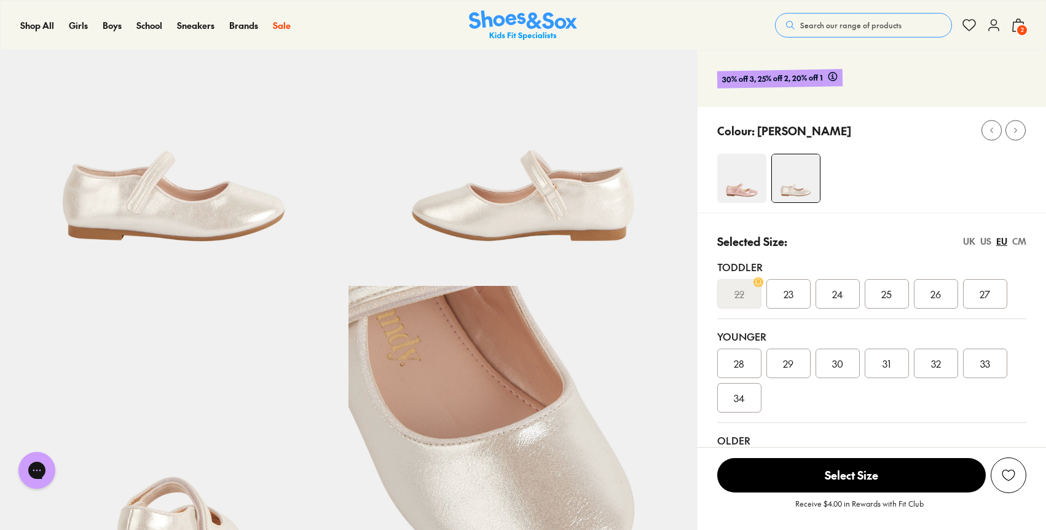
scroll to position [165, 0]
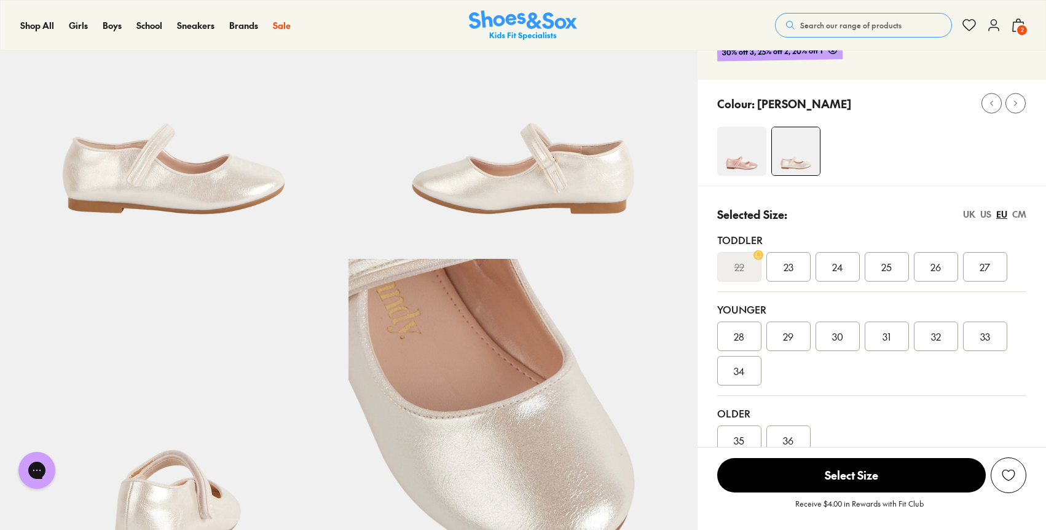
click at [788, 337] on span "29" at bounding box center [788, 336] width 10 height 15
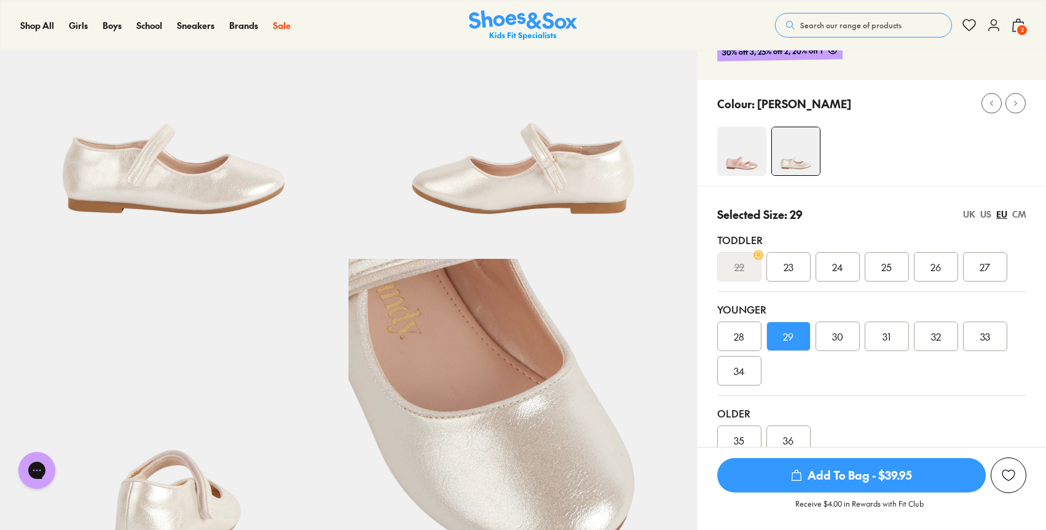
click at [983, 217] on div "US" at bounding box center [985, 214] width 11 height 13
click at [1000, 215] on div "EU" at bounding box center [1001, 214] width 11 height 13
click at [972, 213] on div "UK" at bounding box center [969, 214] width 12 height 13
click at [984, 217] on div "US" at bounding box center [985, 214] width 11 height 13
click at [739, 339] on span "011" at bounding box center [739, 336] width 12 height 15
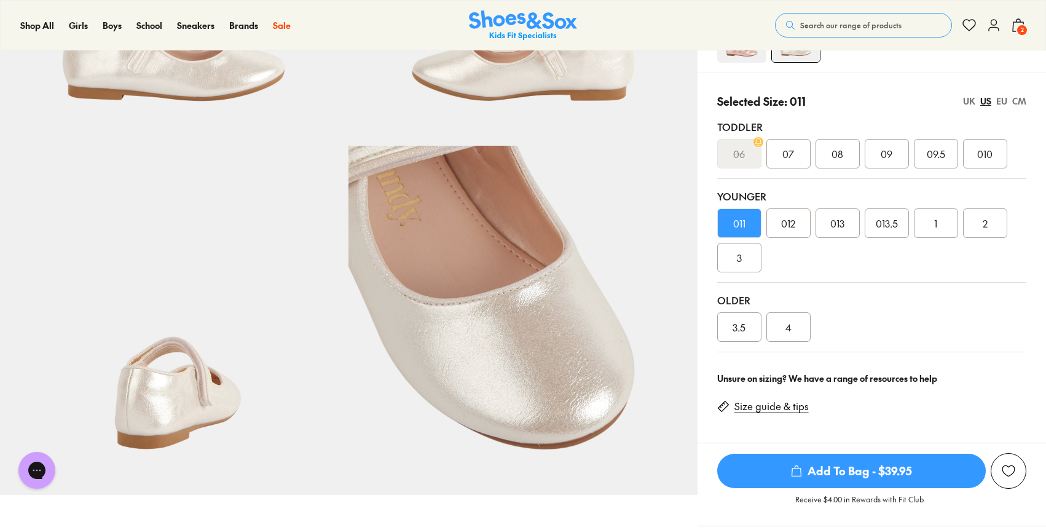
scroll to position [278, 0]
click at [786, 227] on span "012" at bounding box center [788, 222] width 14 height 15
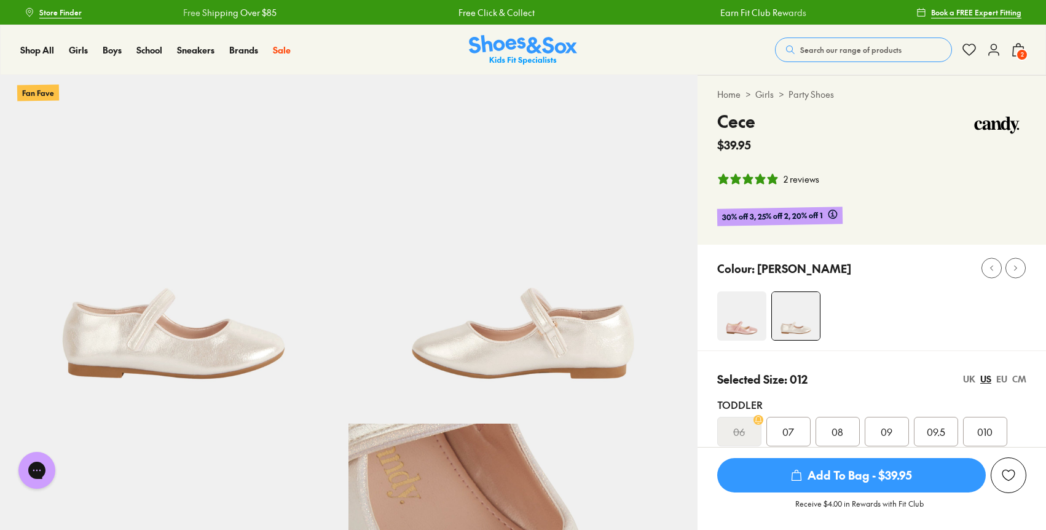
click at [884, 487] on span "Add To Bag - $39.95" at bounding box center [851, 475] width 268 height 34
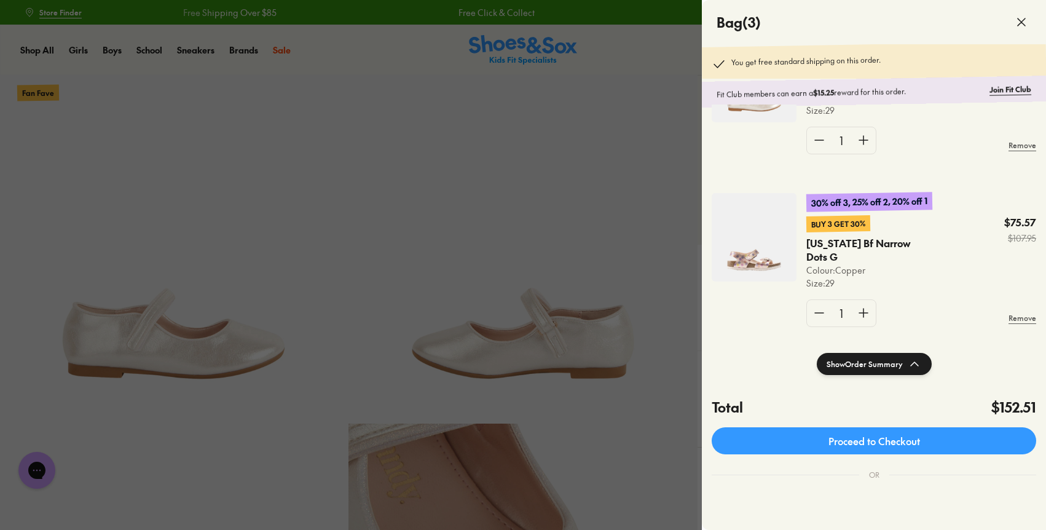
scroll to position [310, 0]
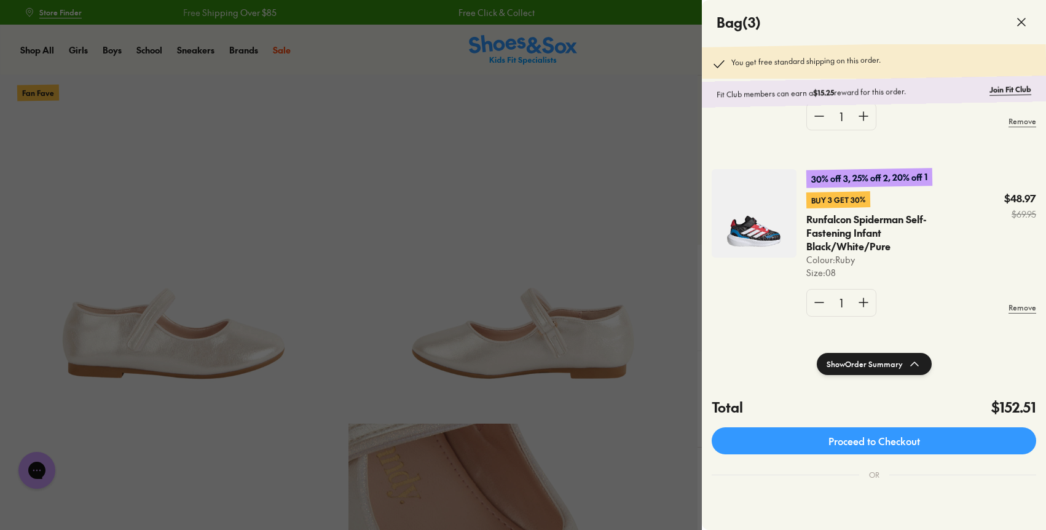
click at [876, 362] on button "Show Order Summary" at bounding box center [873, 364] width 115 height 22
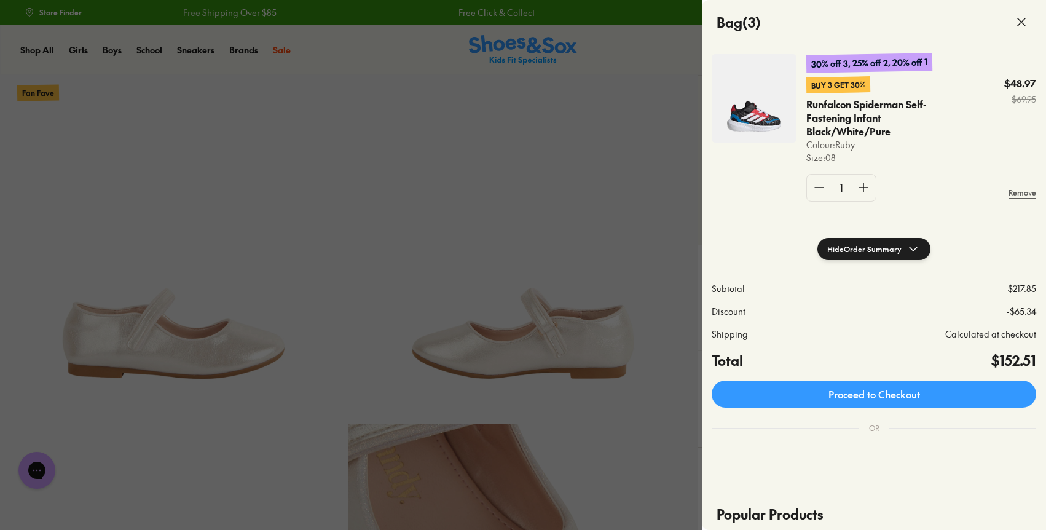
scroll to position [122, 0]
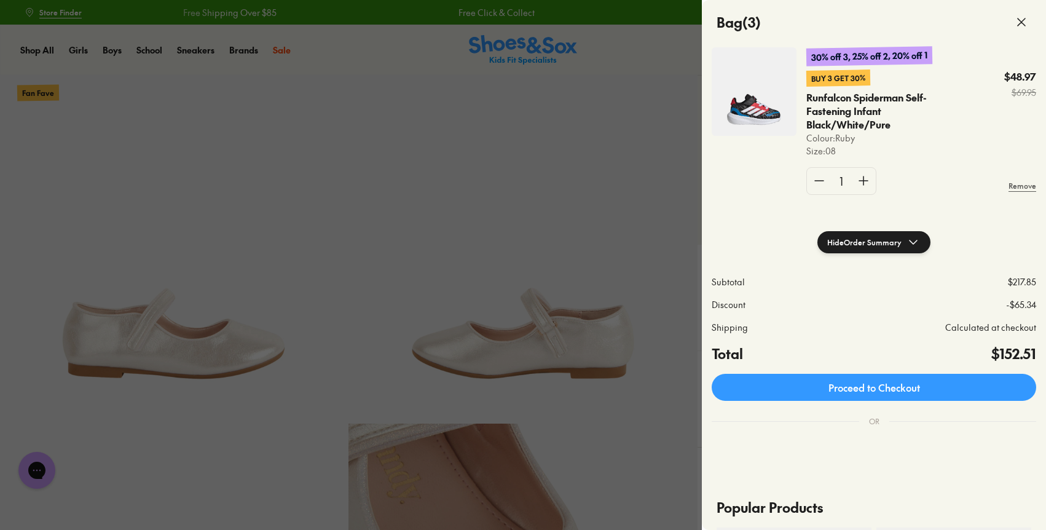
click at [765, 101] on img at bounding box center [753, 91] width 85 height 88
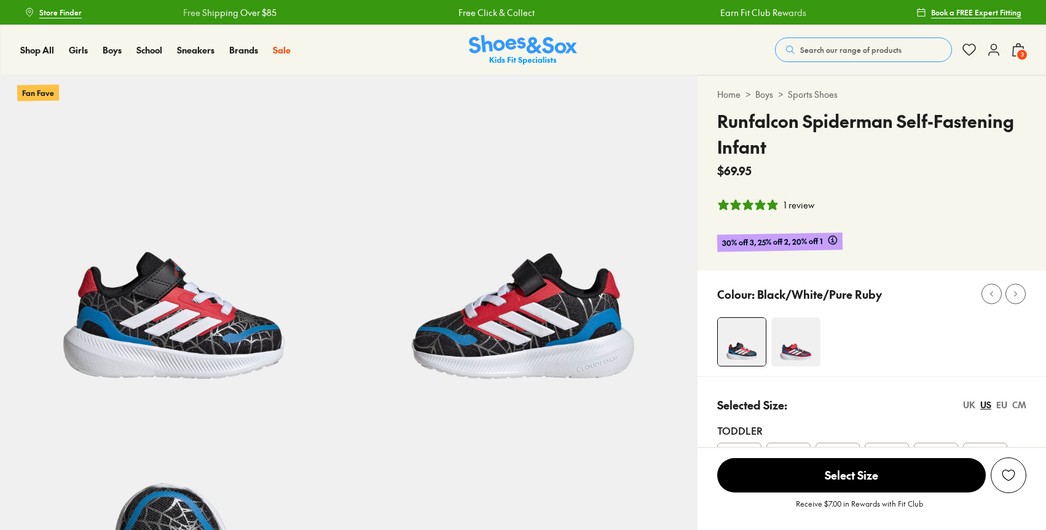
select select "*"
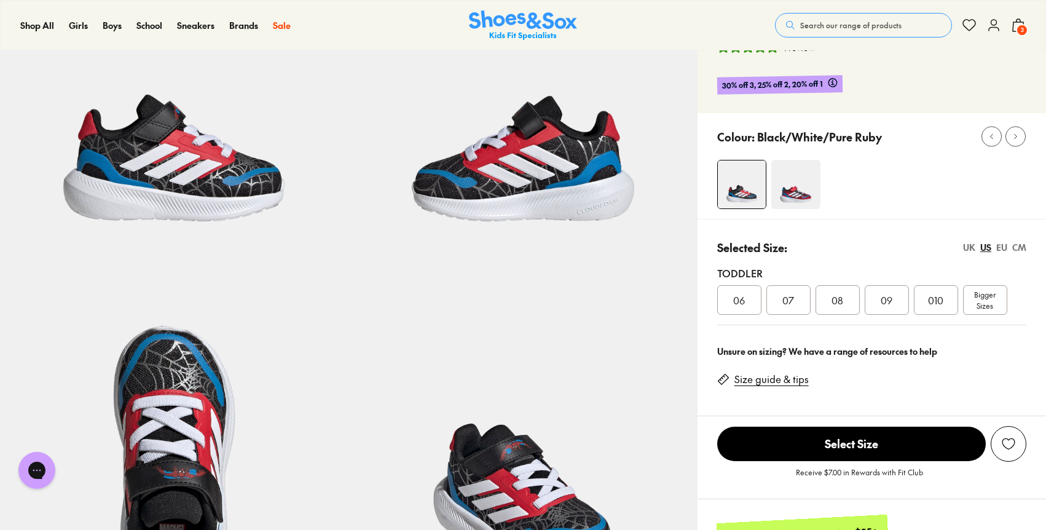
click at [839, 306] on span "08" at bounding box center [837, 299] width 12 height 15
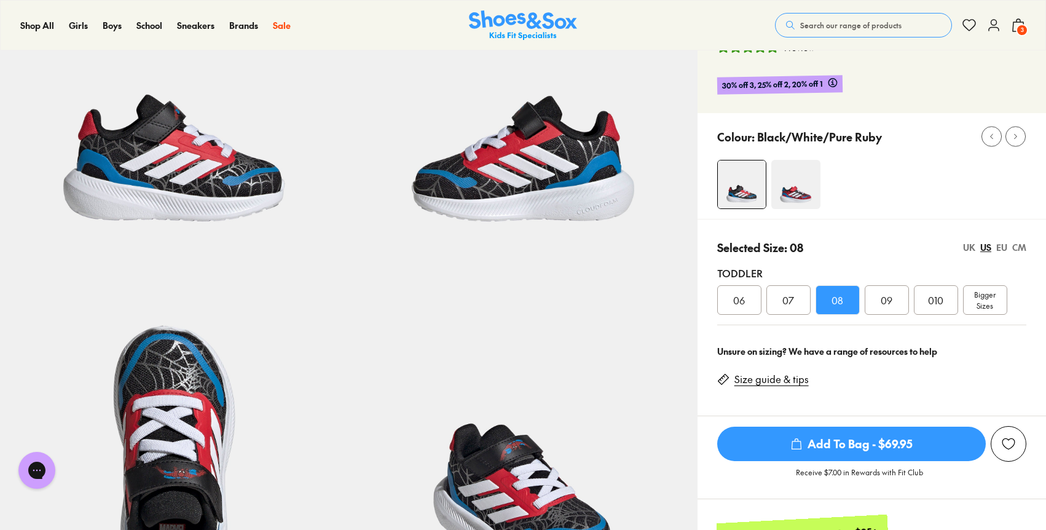
click at [998, 253] on div "EU" at bounding box center [1001, 247] width 11 height 13
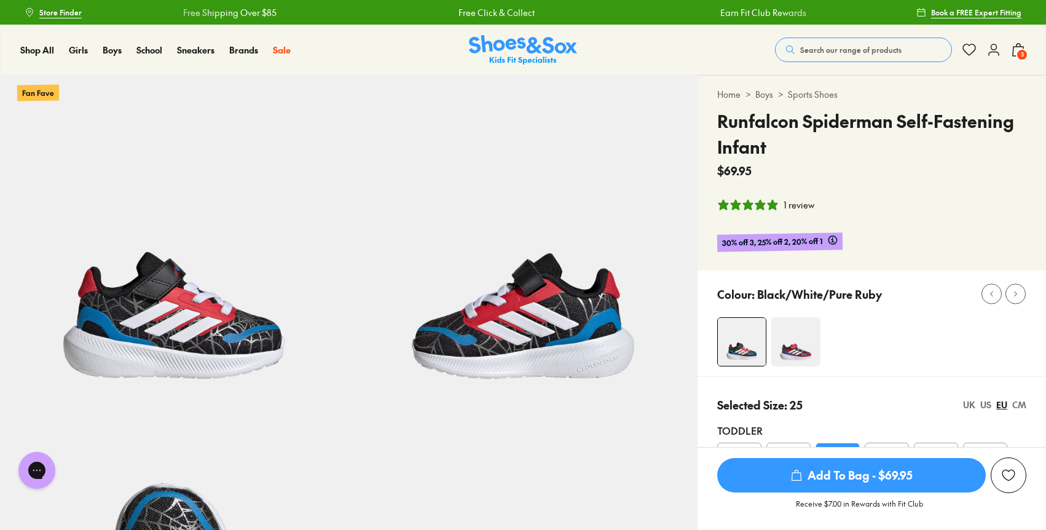
click at [1016, 53] on span "3" at bounding box center [1022, 55] width 12 height 12
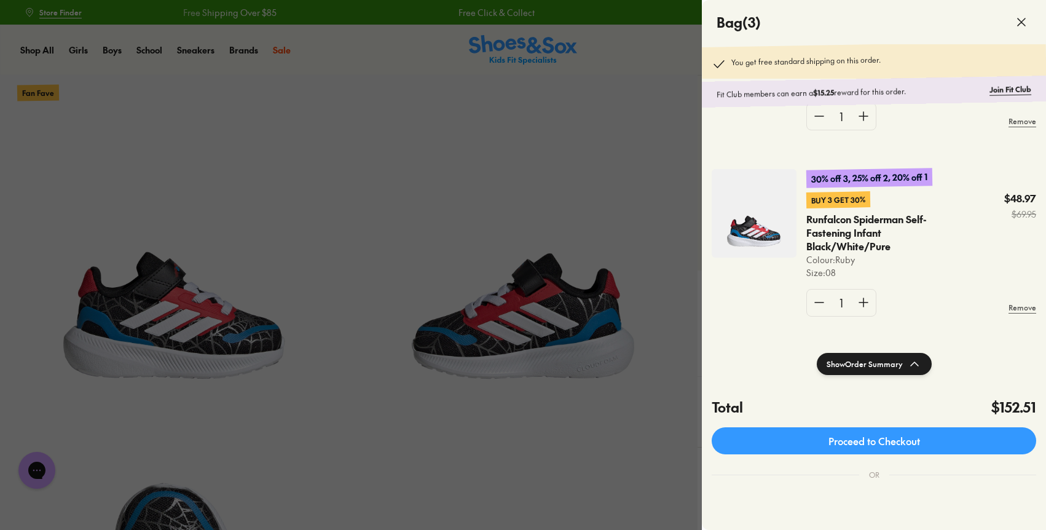
scroll to position [309, 0]
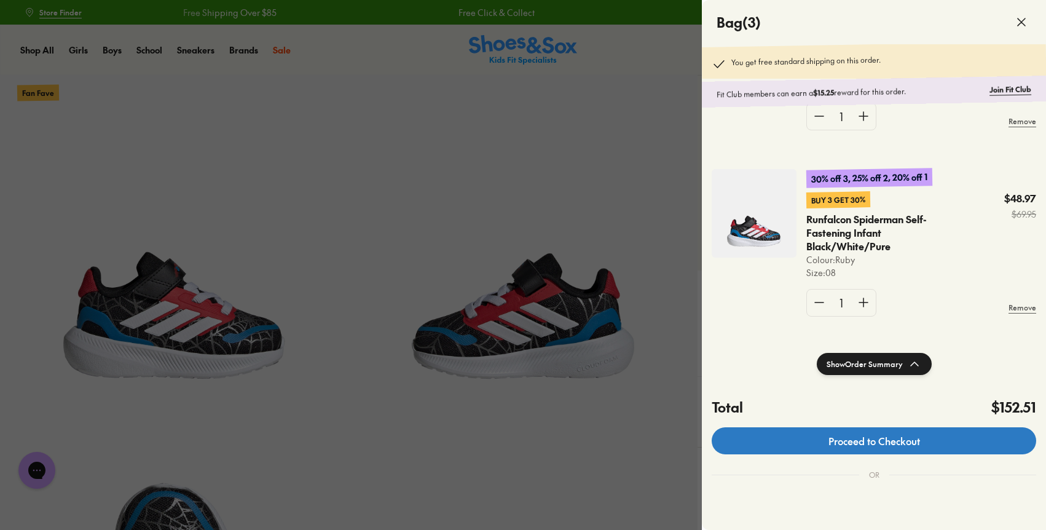
click at [885, 439] on link "Proceed to Checkout" at bounding box center [873, 440] width 324 height 27
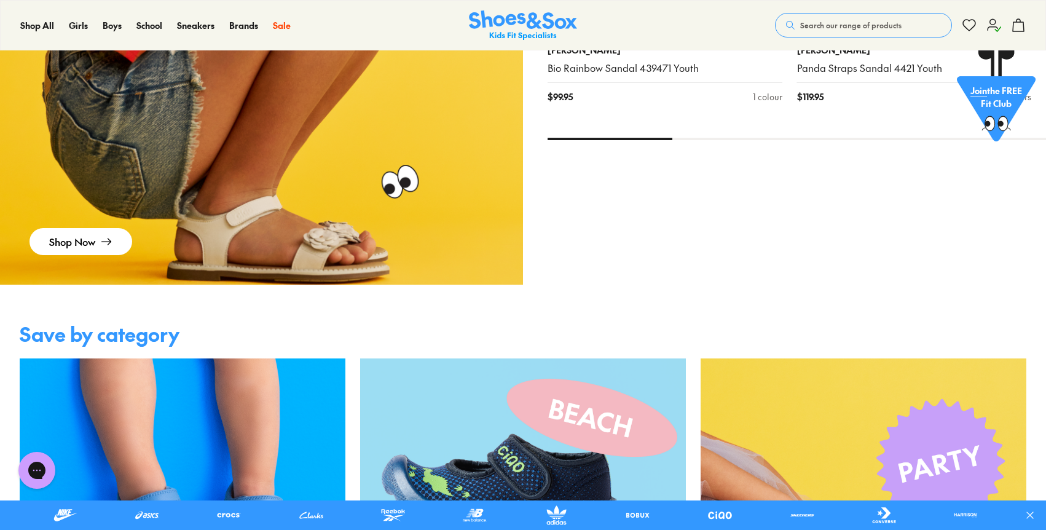
scroll to position [1893, 0]
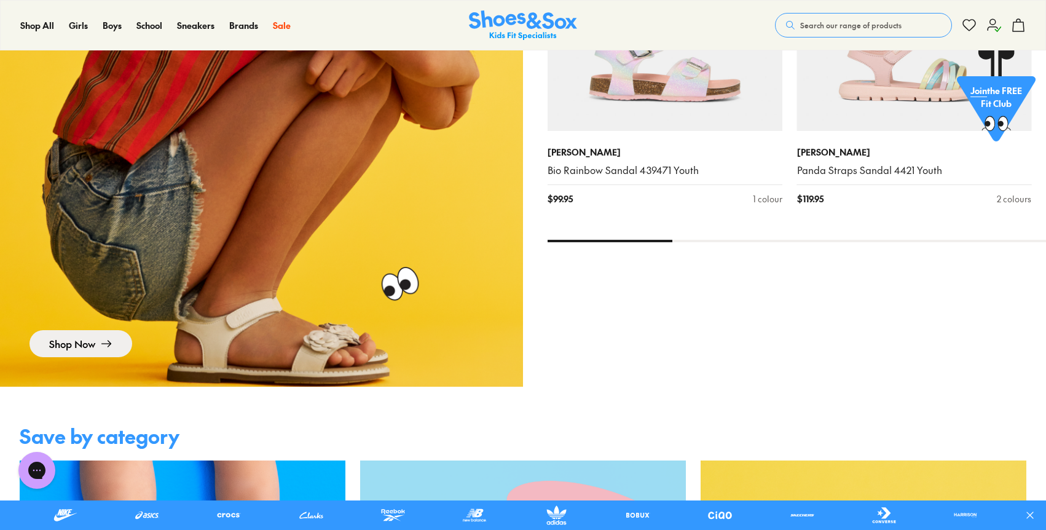
click at [65, 345] on link "Shop Now" at bounding box center [80, 343] width 103 height 27
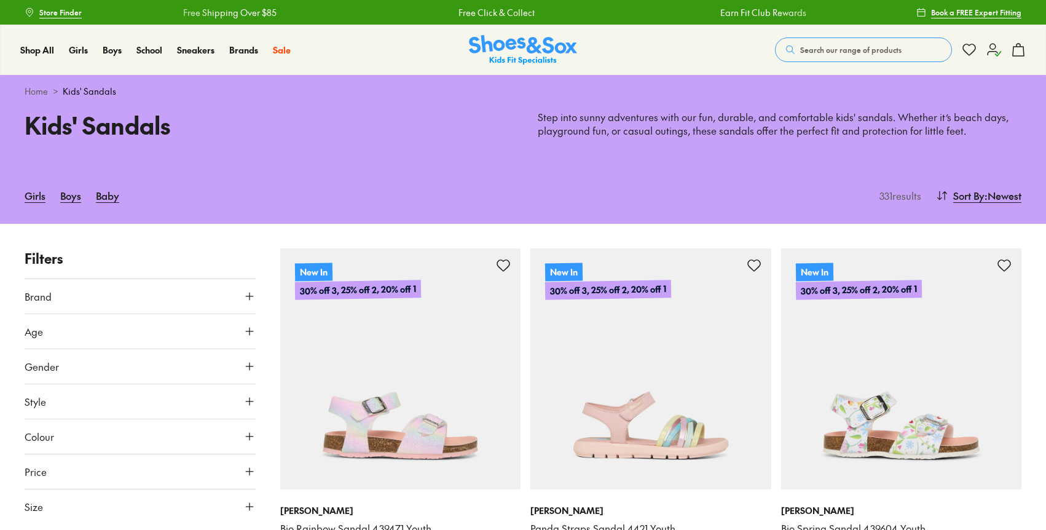
type input "***"
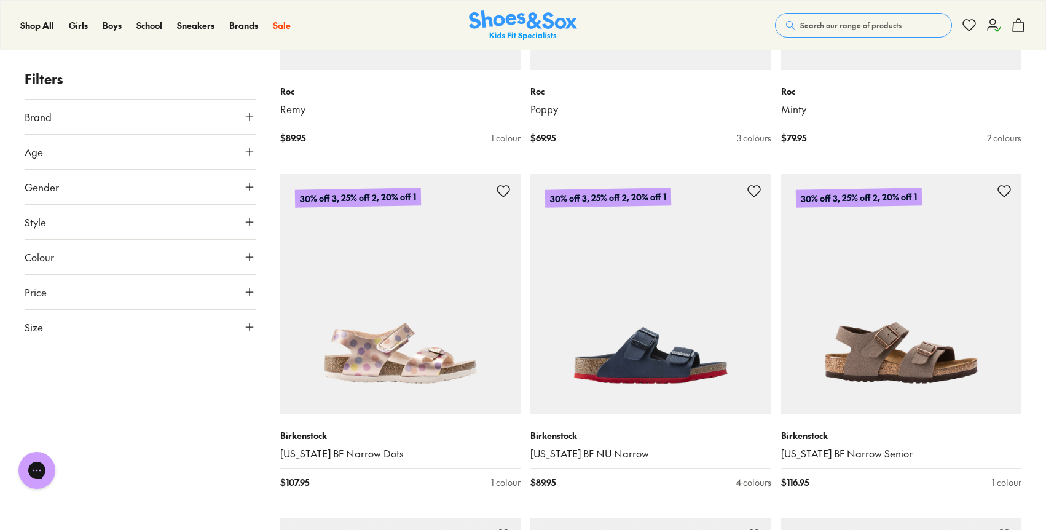
scroll to position [2687, 0]
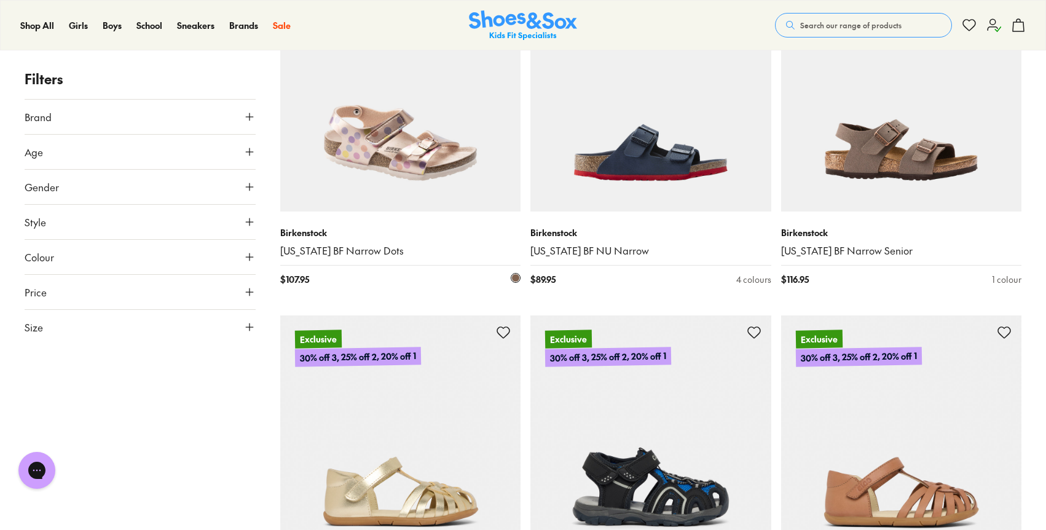
click at [452, 128] on img at bounding box center [400, 91] width 241 height 241
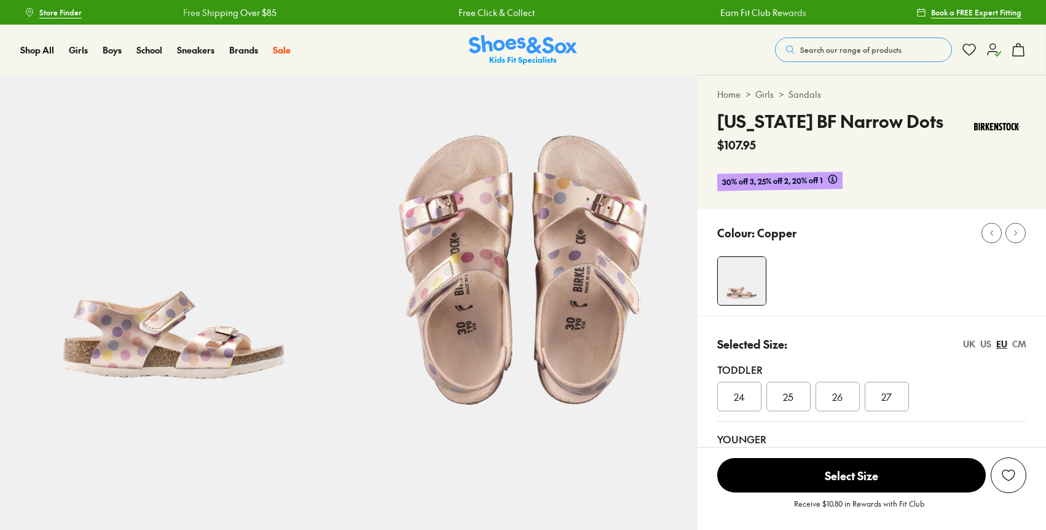
select select "*"
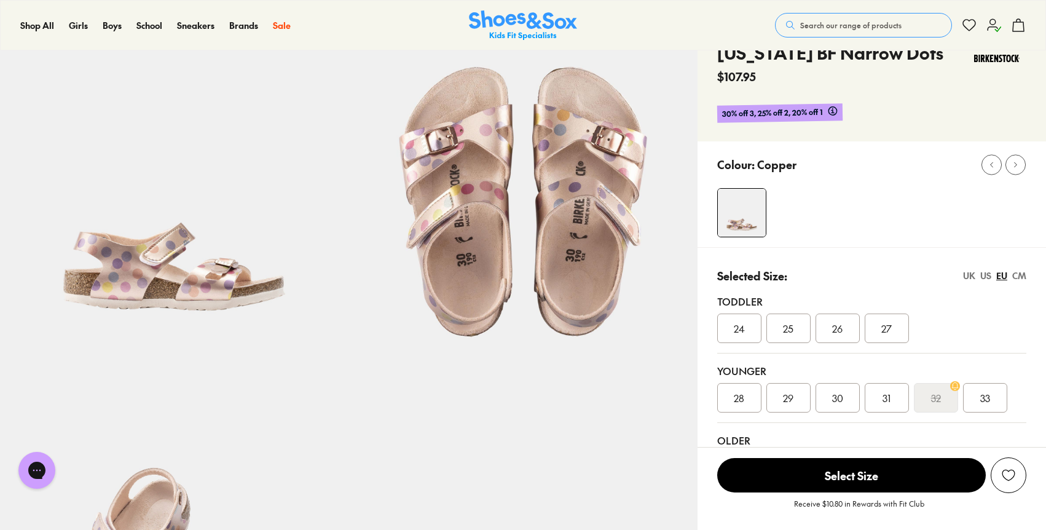
scroll to position [9, 0]
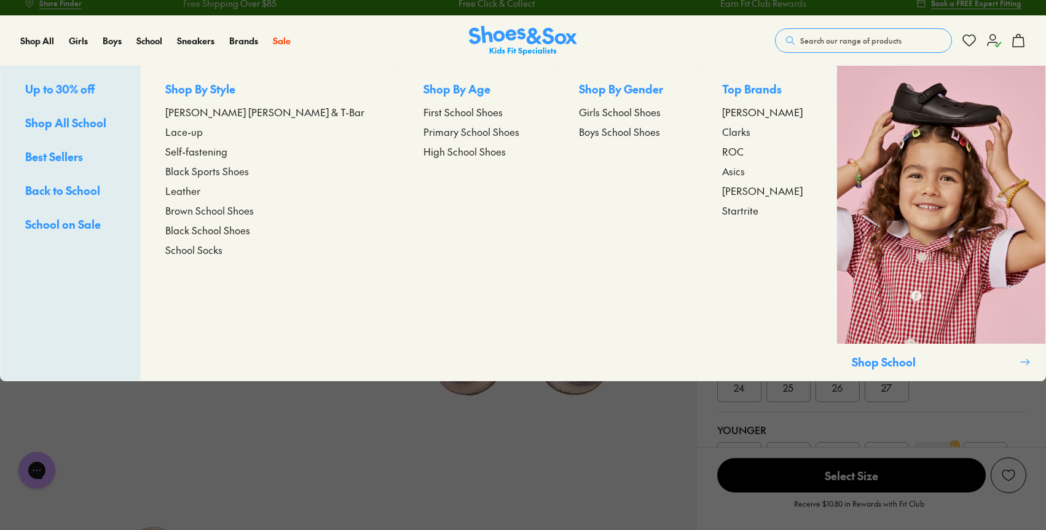
click at [429, 114] on span "First School Shoes" at bounding box center [462, 111] width 79 height 15
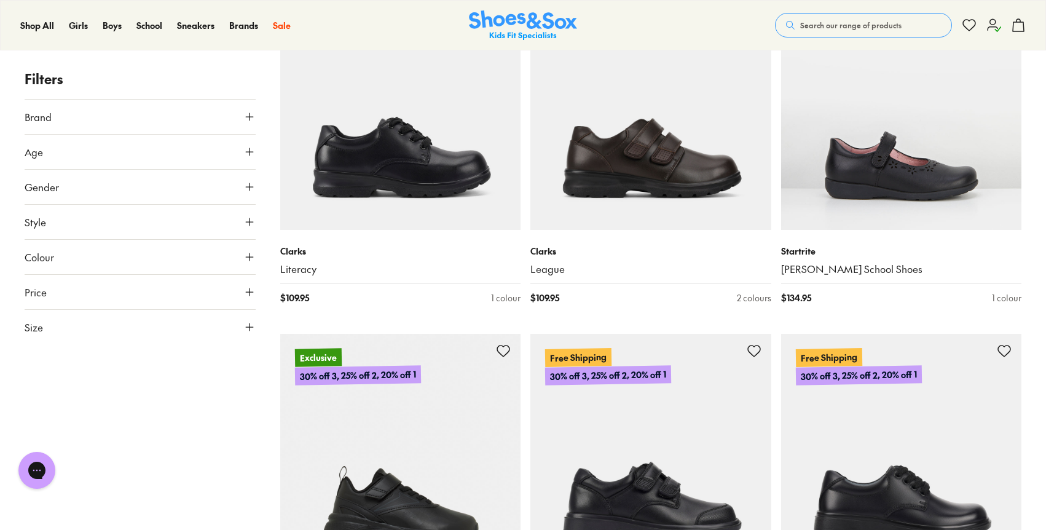
scroll to position [1285, 0]
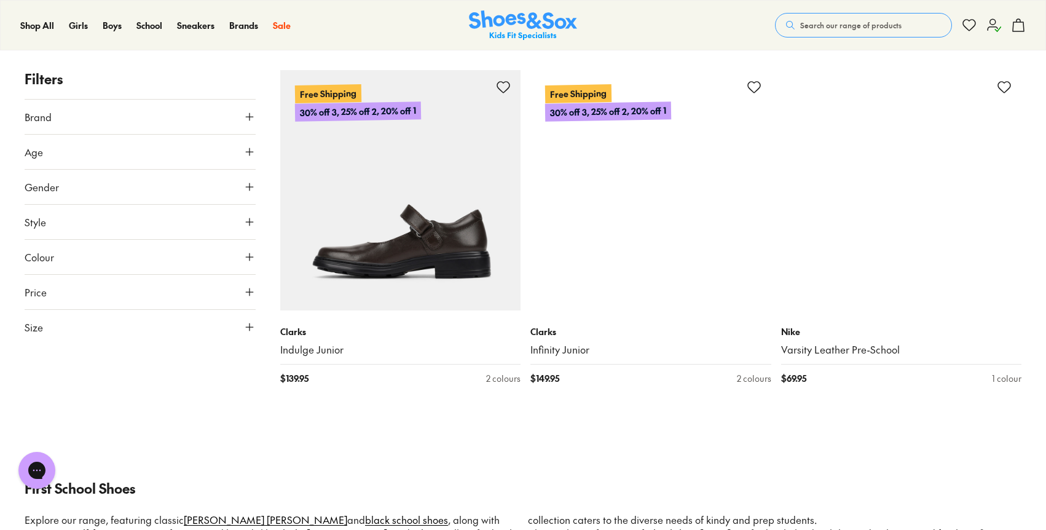
scroll to position [4487, 0]
